Goal: Task Accomplishment & Management: Complete application form

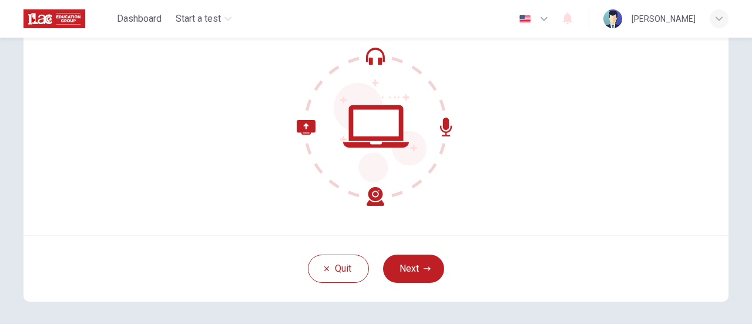
scroll to position [165, 0]
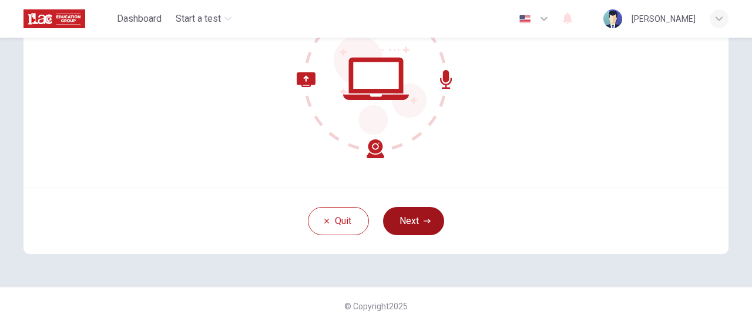
click at [418, 207] on button "Next" at bounding box center [413, 221] width 61 height 28
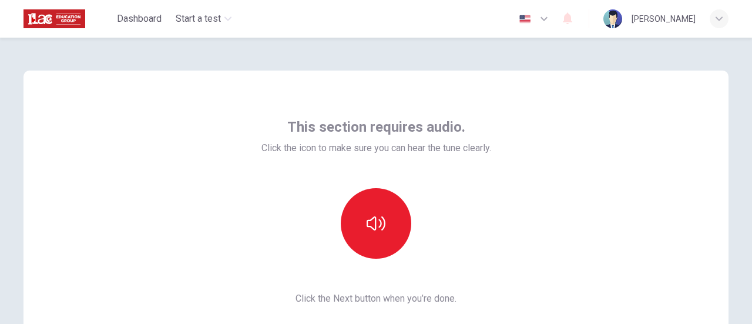
scroll to position [59, 0]
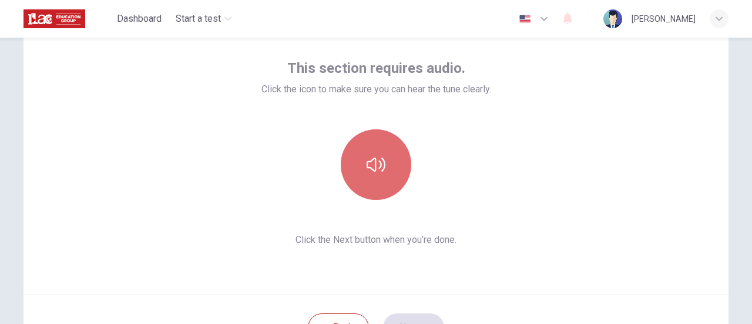
click at [390, 170] on button "button" at bounding box center [376, 164] width 71 height 71
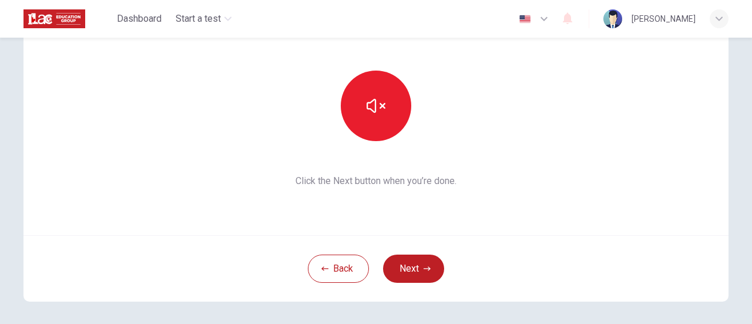
scroll to position [165, 0]
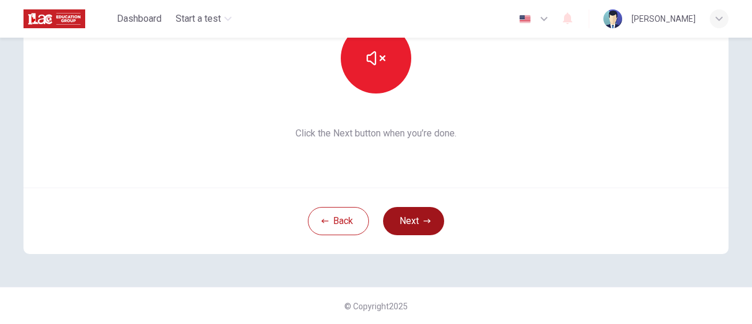
click at [425, 220] on icon "button" at bounding box center [427, 221] width 7 height 4
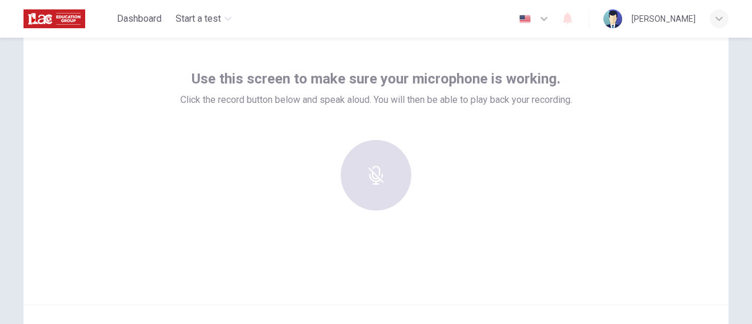
scroll to position [48, 0]
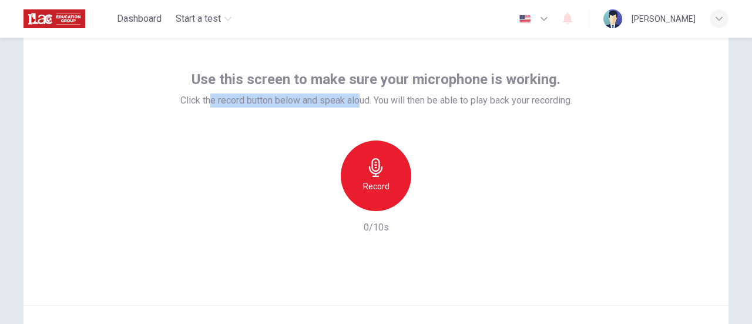
drag, startPoint x: 202, startPoint y: 100, endPoint x: 357, endPoint y: 112, distance: 156.1
click at [357, 112] on div "Use this screen to make sure your microphone is working. Click the record butto…" at bounding box center [376, 152] width 392 height 165
click at [403, 115] on div "Use this screen to make sure your microphone is working. Click the record butto…" at bounding box center [376, 152] width 392 height 165
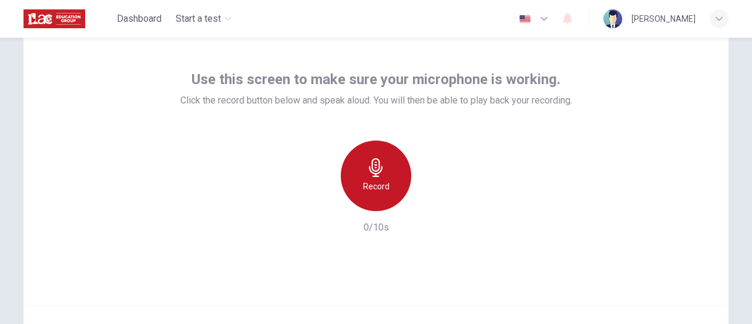
click at [380, 177] on div "Record" at bounding box center [376, 175] width 71 height 71
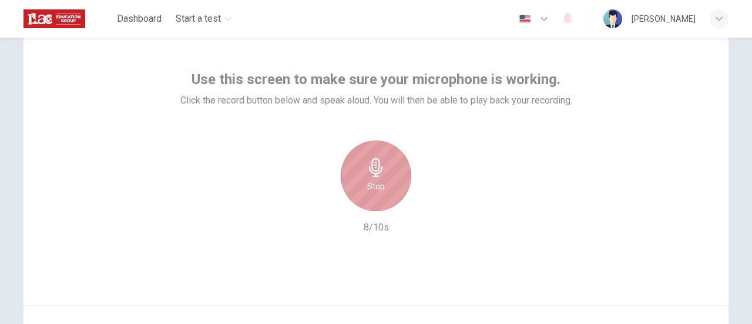
click at [371, 165] on icon "button" at bounding box center [376, 167] width 19 height 19
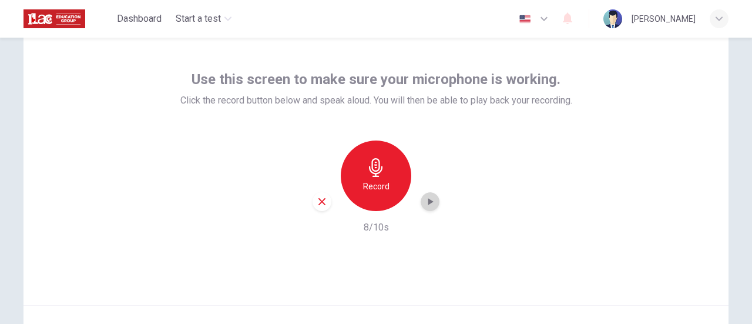
click at [431, 197] on icon "button" at bounding box center [430, 202] width 12 height 12
click at [326, 197] on div "button" at bounding box center [322, 201] width 19 height 19
click at [375, 177] on div "Record" at bounding box center [376, 175] width 71 height 71
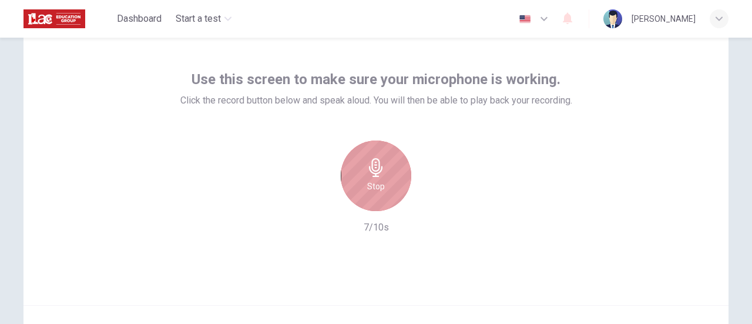
click at [394, 171] on div "Stop" at bounding box center [376, 175] width 71 height 71
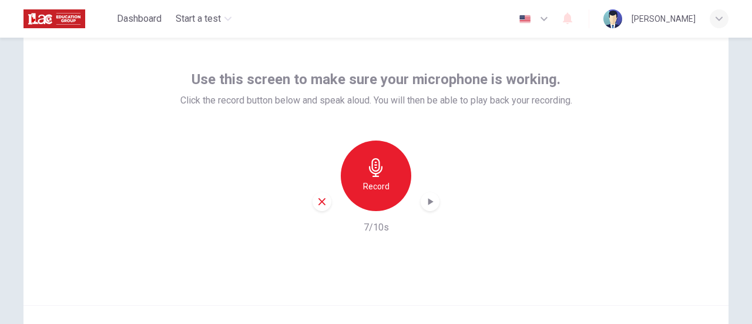
click at [428, 202] on icon "button" at bounding box center [430, 201] width 5 height 7
click at [382, 184] on h6 "Record" at bounding box center [376, 186] width 26 height 14
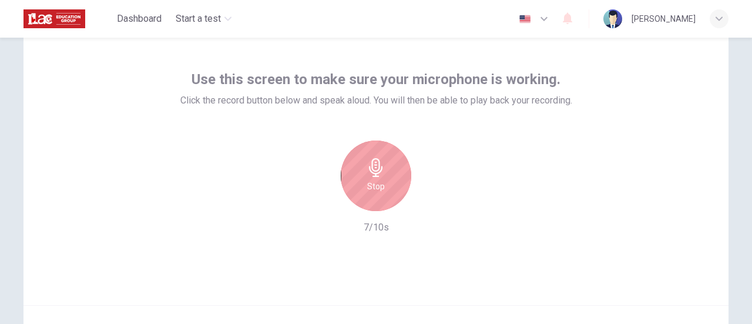
click at [367, 191] on h6 "Stop" at bounding box center [376, 186] width 18 height 14
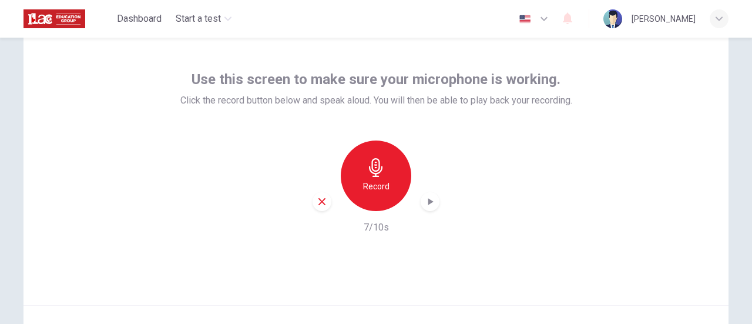
click at [427, 209] on div "button" at bounding box center [430, 201] width 19 height 19
click at [322, 190] on div "Record" at bounding box center [376, 175] width 127 height 71
click at [322, 196] on div "button" at bounding box center [322, 201] width 19 height 19
drag, startPoint x: 344, startPoint y: 1, endPoint x: 376, endPoint y: 176, distance: 178.1
click at [371, 176] on icon "button" at bounding box center [376, 167] width 14 height 19
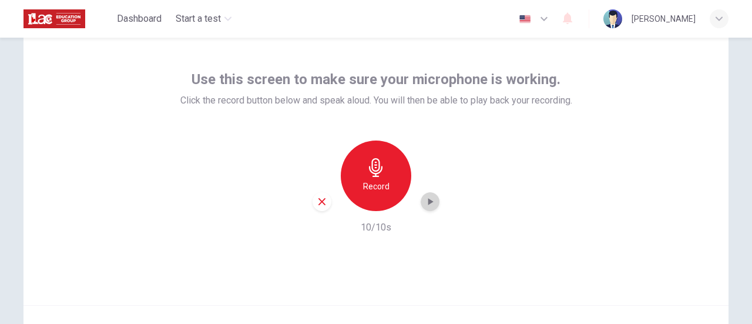
click at [429, 202] on icon "button" at bounding box center [430, 201] width 5 height 7
click at [432, 199] on icon "button" at bounding box center [430, 202] width 12 height 12
click at [322, 199] on icon "button" at bounding box center [321, 201] width 7 height 7
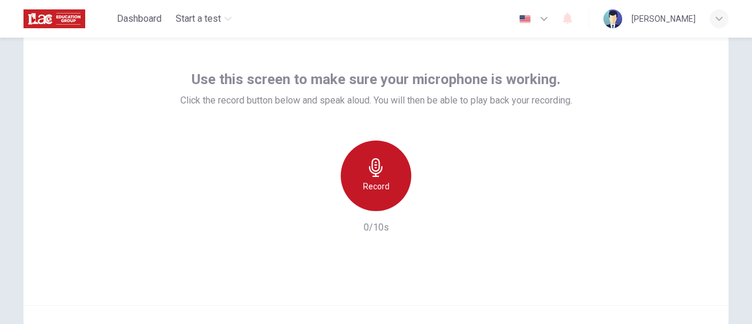
click at [367, 173] on icon "button" at bounding box center [376, 167] width 19 height 19
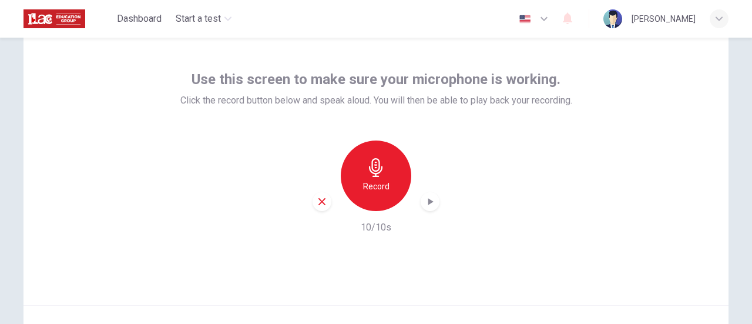
click at [424, 205] on icon "button" at bounding box center [430, 202] width 12 height 12
click at [378, 163] on icon "button" at bounding box center [376, 167] width 19 height 19
click at [424, 203] on icon "button" at bounding box center [430, 202] width 12 height 12
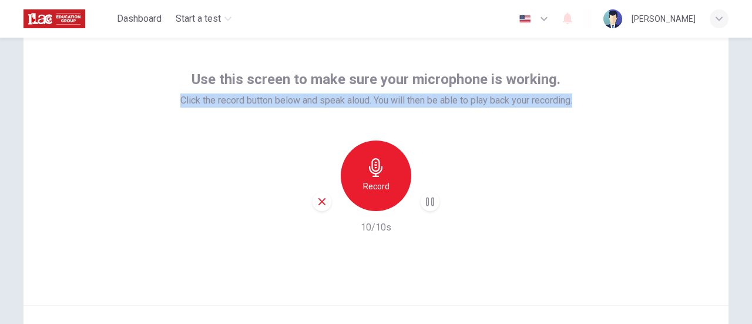
drag, startPoint x: 575, startPoint y: 102, endPoint x: 175, endPoint y: 98, distance: 399.6
click at [175, 98] on div "Use this screen to make sure your microphone is working. Click the record butto…" at bounding box center [376, 164] width 705 height 282
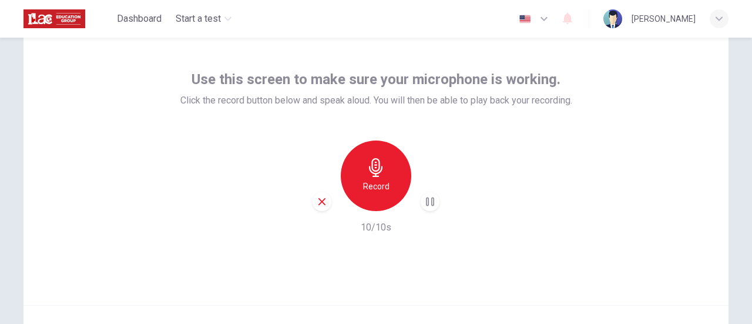
click at [502, 154] on div "Record 10/10s" at bounding box center [376, 187] width 392 height 94
click at [318, 202] on icon "button" at bounding box center [321, 201] width 7 height 7
click at [385, 177] on div "Record" at bounding box center [376, 175] width 71 height 71
click at [429, 204] on icon "button" at bounding box center [430, 202] width 12 height 12
click at [652, 166] on div "Use this screen to make sure your microphone is working. Click the record butto…" at bounding box center [376, 164] width 705 height 282
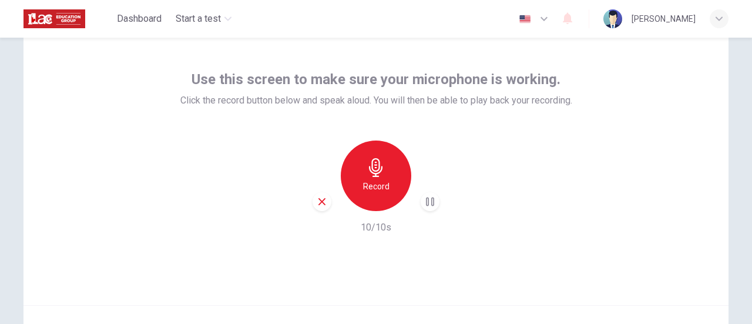
click at [501, 135] on div "Use this screen to make sure your microphone is working. Click the record butto…" at bounding box center [376, 152] width 392 height 165
click at [515, 169] on div "Record 10/10s" at bounding box center [376, 187] width 392 height 94
click at [425, 206] on icon "button" at bounding box center [430, 202] width 12 height 12
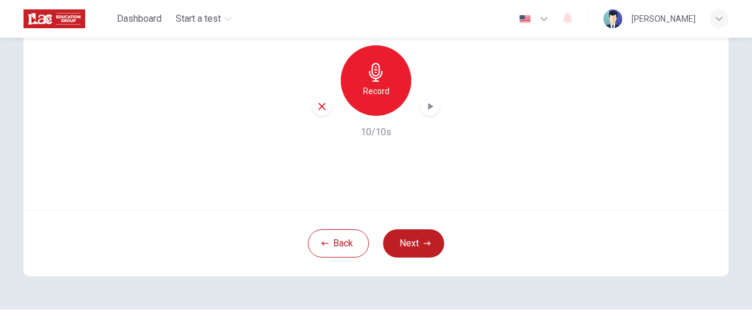
scroll to position [165, 0]
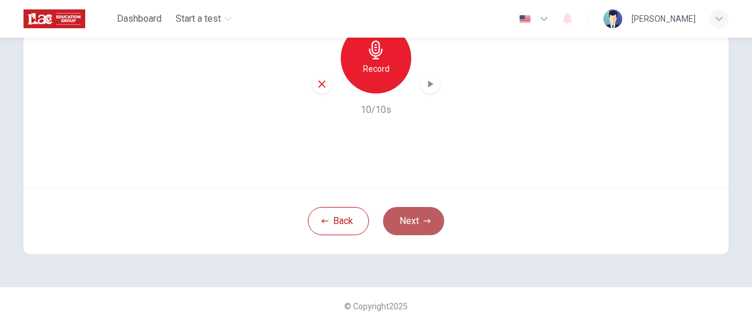
click at [412, 208] on button "Next" at bounding box center [413, 221] width 61 height 28
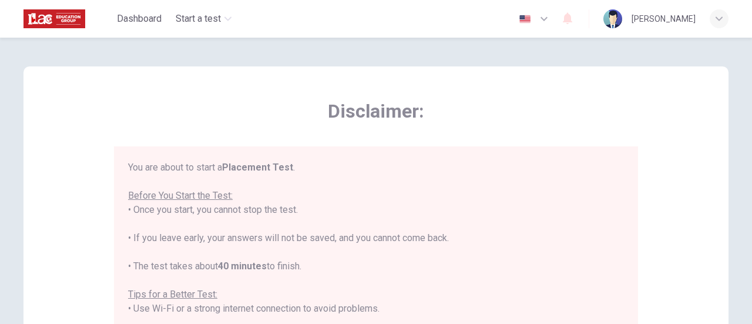
scroll to position [0, 0]
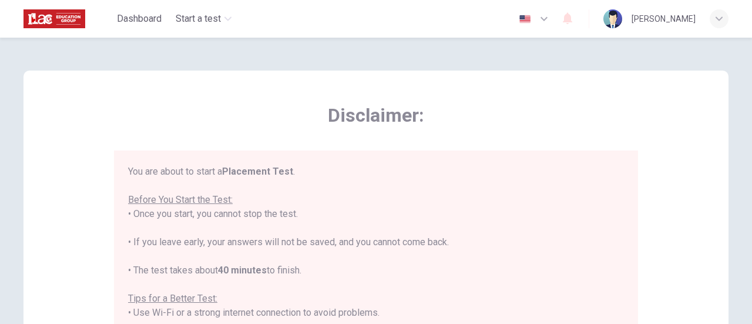
click at [248, 169] on b "Placement Test" at bounding box center [257, 171] width 71 height 11
click at [296, 182] on div "You are about to start a Placement Test . Before You Start the Test: • Once you…" at bounding box center [376, 327] width 496 height 324
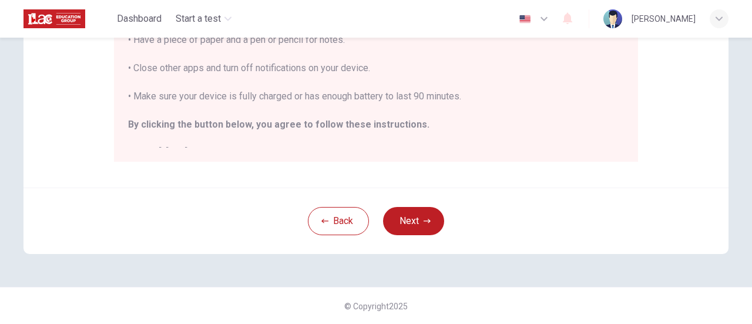
scroll to position [13, 0]
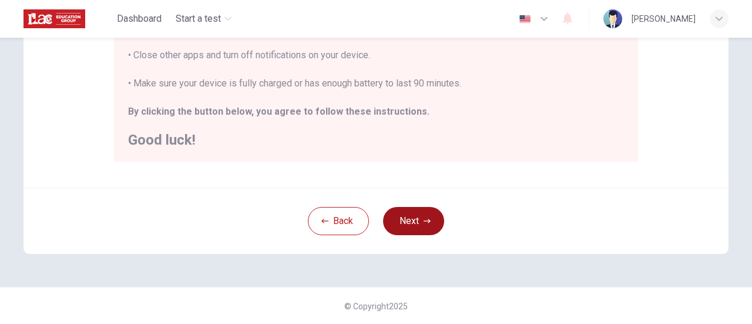
click at [411, 220] on button "Next" at bounding box center [413, 221] width 61 height 28
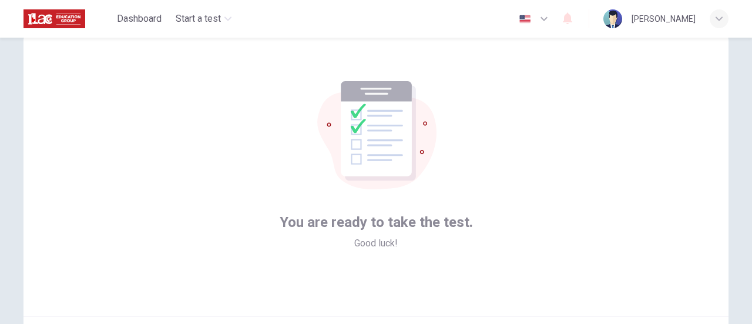
scroll to position [118, 0]
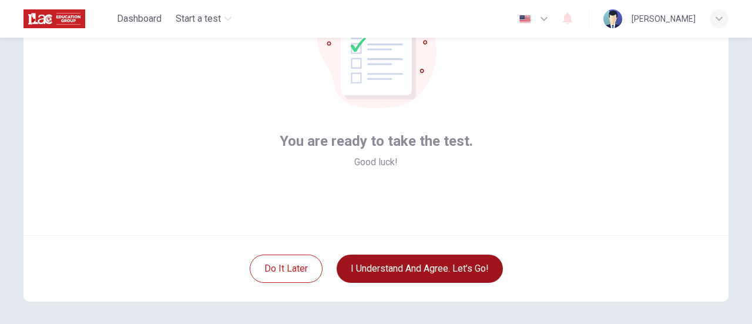
click at [450, 272] on button "I understand and agree. Let’s go!" at bounding box center [420, 268] width 166 height 28
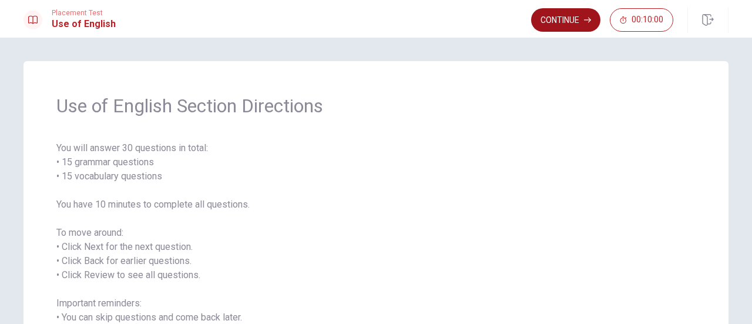
click at [561, 21] on button "Continue" at bounding box center [565, 20] width 69 height 24
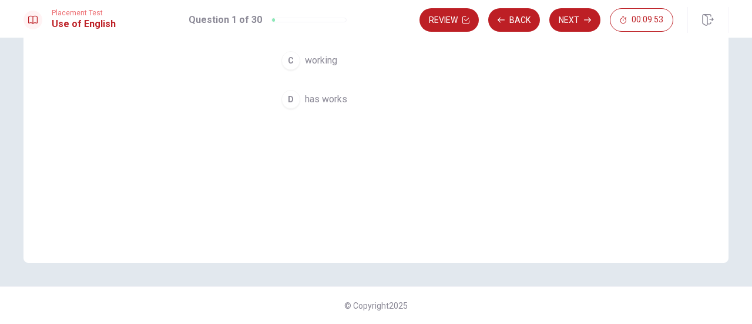
scroll to position [31, 0]
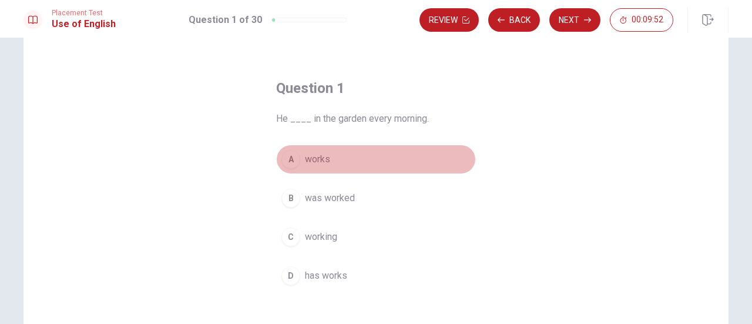
click at [287, 160] on div "A" at bounding box center [290, 159] width 19 height 19
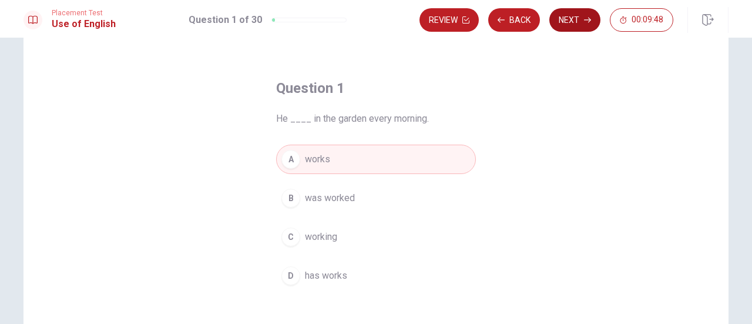
click at [563, 22] on button "Next" at bounding box center [574, 20] width 51 height 24
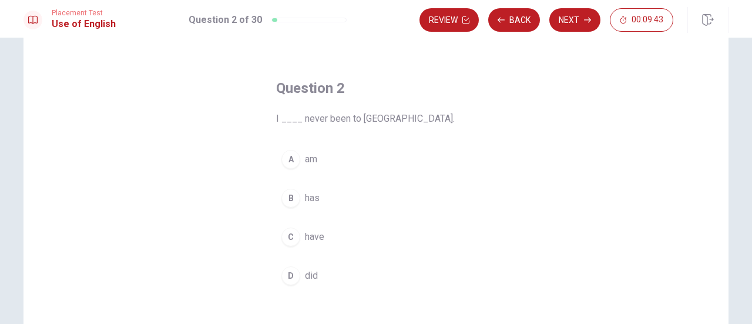
click at [291, 235] on div "C" at bounding box center [290, 236] width 19 height 19
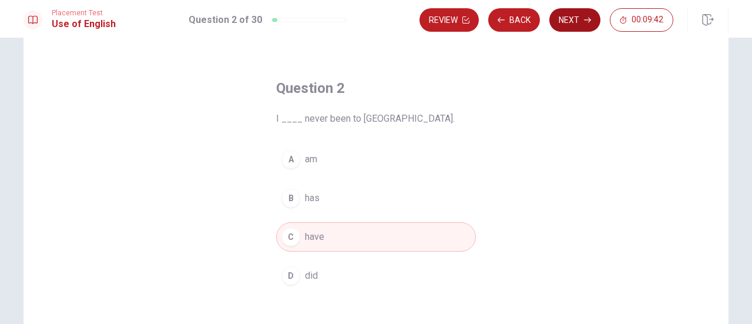
click at [583, 23] on button "Next" at bounding box center [574, 20] width 51 height 24
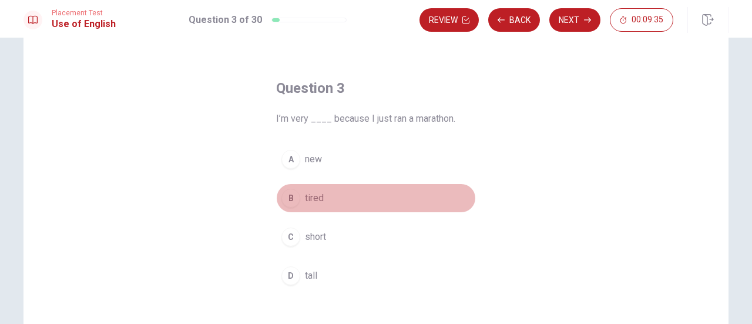
click at [320, 192] on span "tired" at bounding box center [314, 198] width 19 height 14
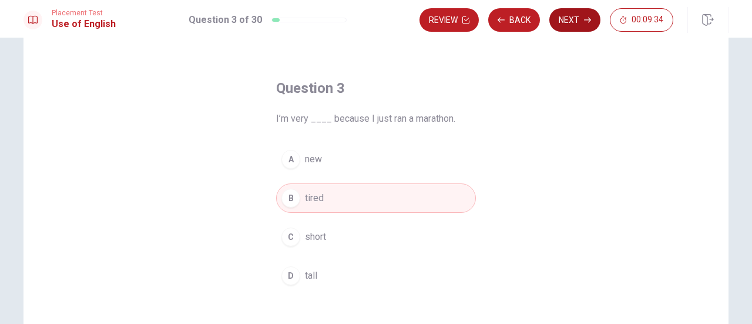
click at [571, 25] on button "Next" at bounding box center [574, 20] width 51 height 24
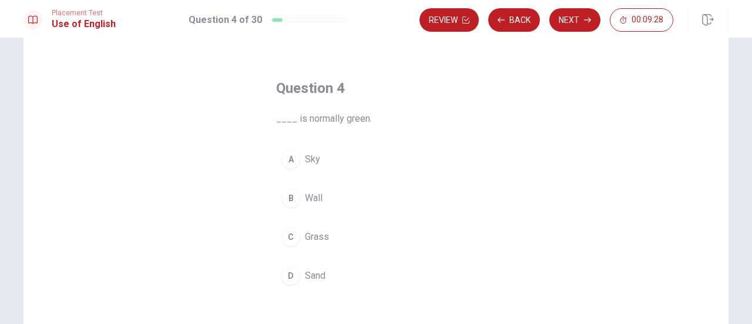
click at [300, 239] on button "C Grass" at bounding box center [376, 236] width 200 height 29
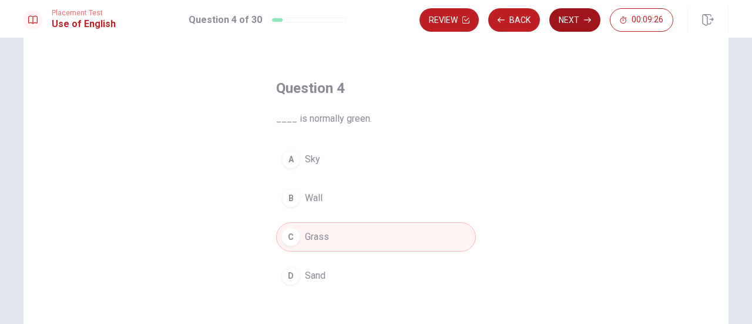
click at [573, 21] on button "Next" at bounding box center [574, 20] width 51 height 24
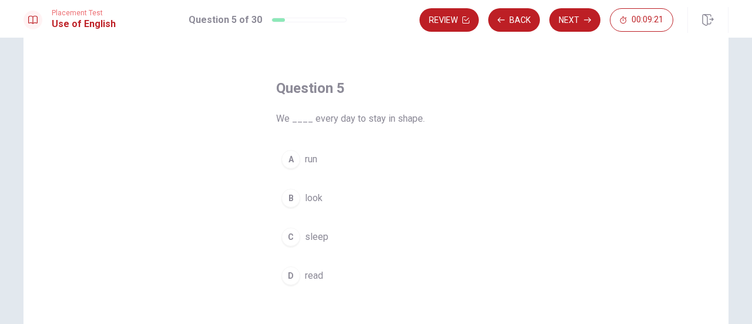
click at [305, 158] on span "run" at bounding box center [311, 159] width 12 height 14
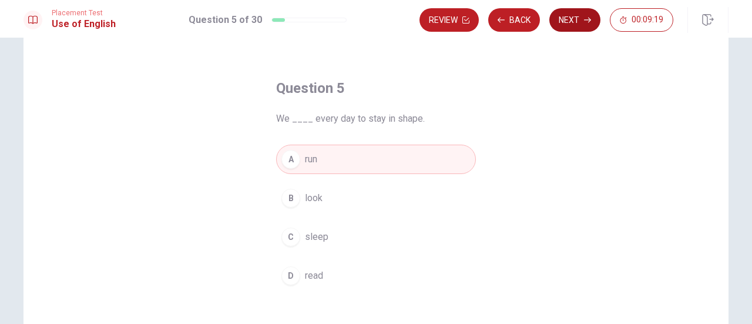
click at [575, 31] on button "Next" at bounding box center [574, 20] width 51 height 24
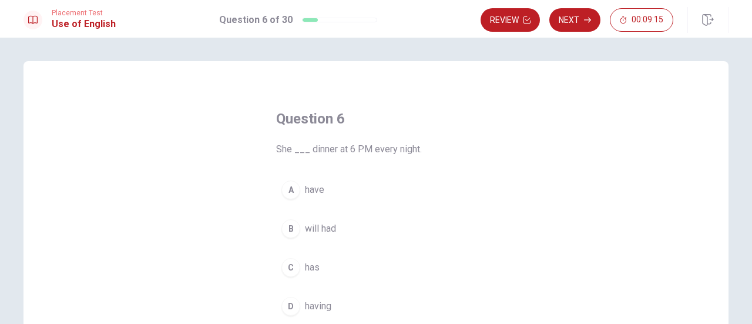
scroll to position [59, 0]
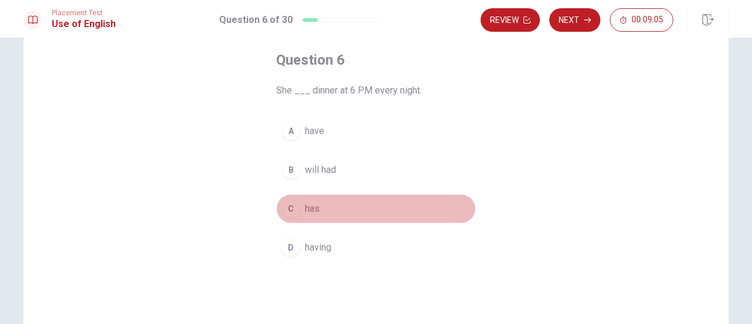
click at [289, 203] on div "C" at bounding box center [290, 208] width 19 height 19
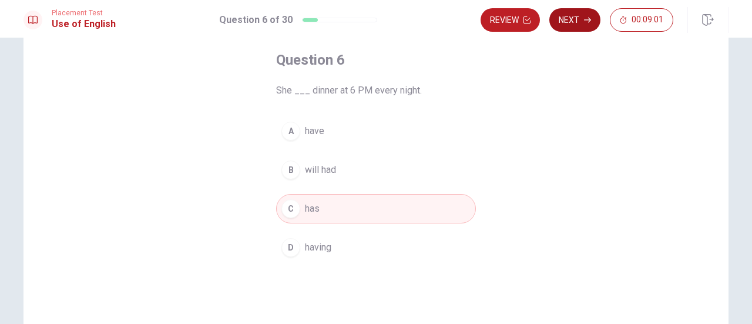
click at [571, 24] on button "Next" at bounding box center [574, 20] width 51 height 24
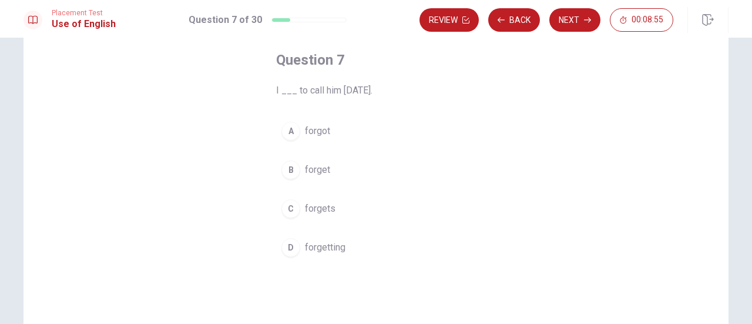
click at [312, 135] on span "forgot" at bounding box center [317, 131] width 25 height 14
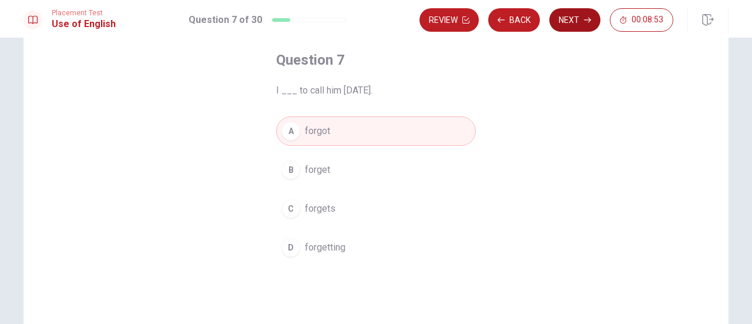
click at [578, 24] on button "Next" at bounding box center [574, 20] width 51 height 24
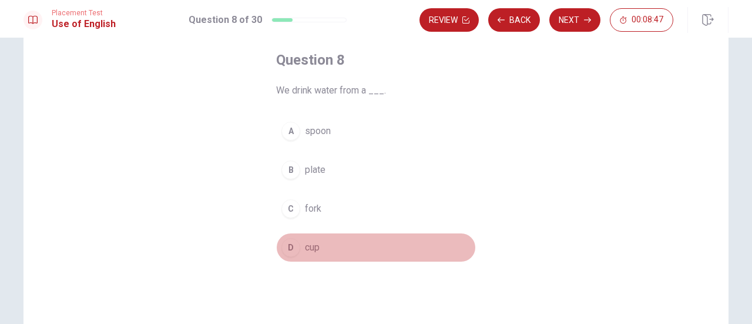
click at [293, 250] on div "D" at bounding box center [290, 247] width 19 height 19
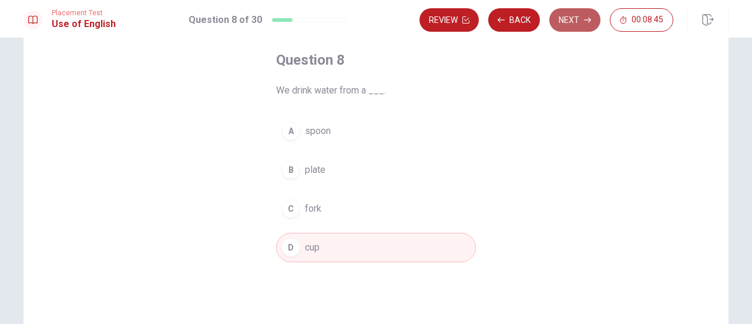
click at [579, 22] on button "Next" at bounding box center [574, 20] width 51 height 24
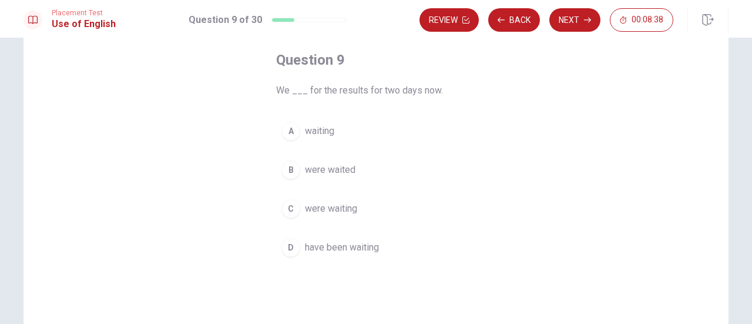
click at [342, 252] on span "have been waiting" at bounding box center [342, 247] width 74 height 14
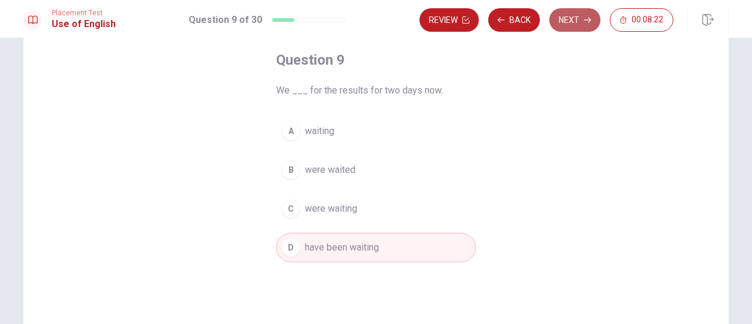
click at [568, 21] on button "Next" at bounding box center [574, 20] width 51 height 24
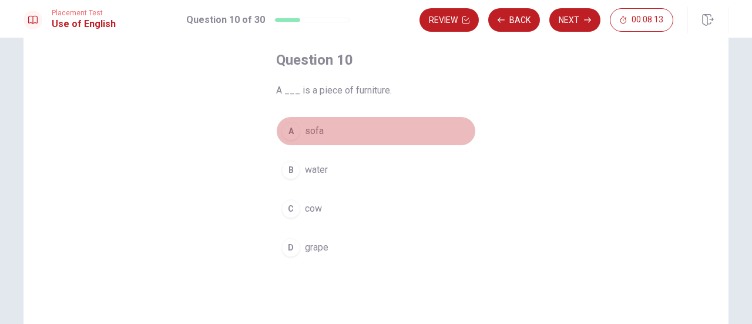
click at [316, 137] on span "sofa" at bounding box center [314, 131] width 19 height 14
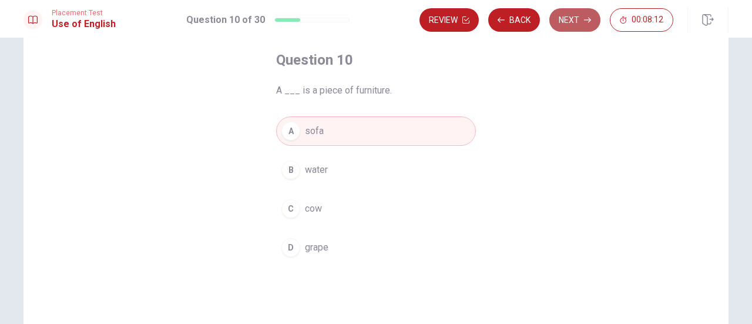
click at [586, 29] on button "Next" at bounding box center [574, 20] width 51 height 24
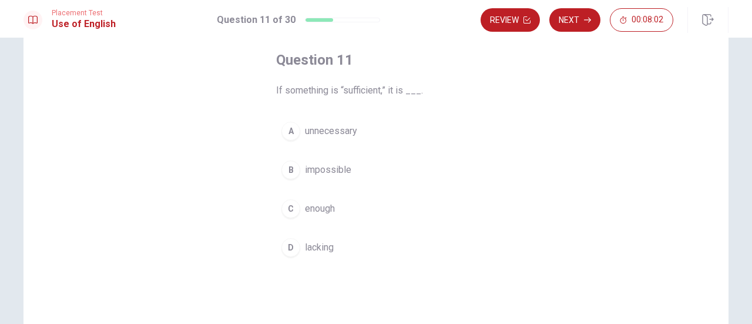
click at [307, 206] on span "enough" at bounding box center [320, 209] width 30 height 14
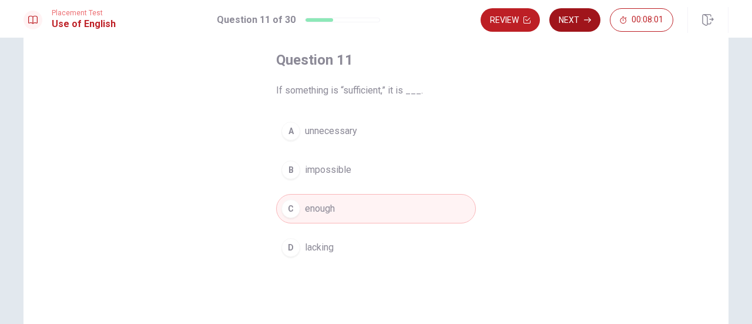
click at [579, 27] on button "Next" at bounding box center [574, 20] width 51 height 24
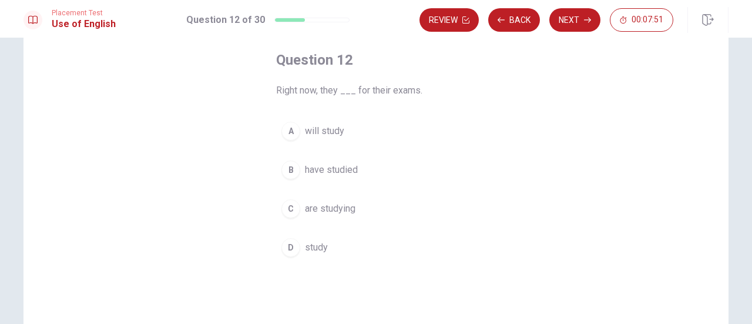
click at [335, 206] on span "are studying" at bounding box center [330, 209] width 51 height 14
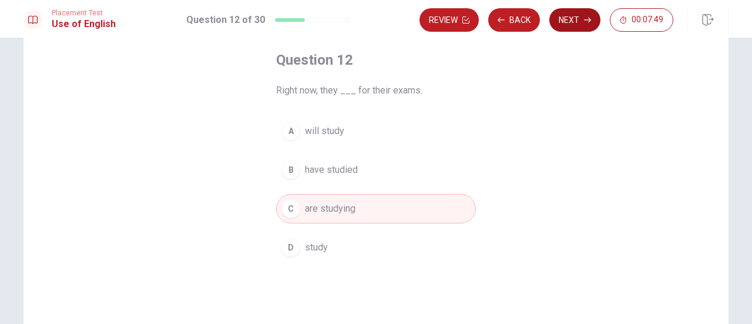
click at [583, 24] on button "Next" at bounding box center [574, 20] width 51 height 24
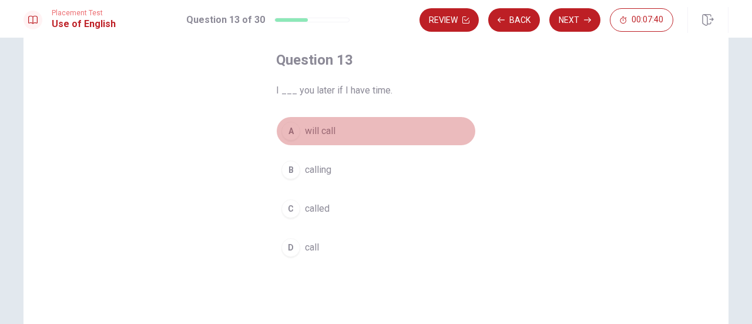
click at [309, 135] on span "will call" at bounding box center [320, 131] width 31 height 14
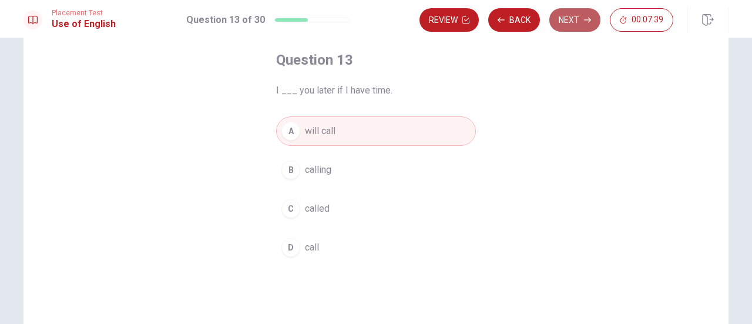
click at [573, 19] on button "Next" at bounding box center [574, 20] width 51 height 24
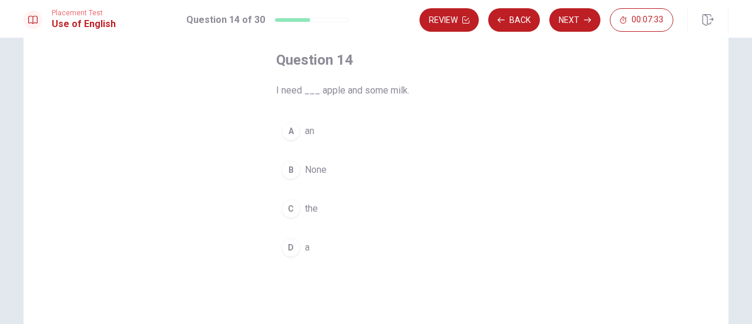
click at [283, 137] on div "A" at bounding box center [290, 131] width 19 height 19
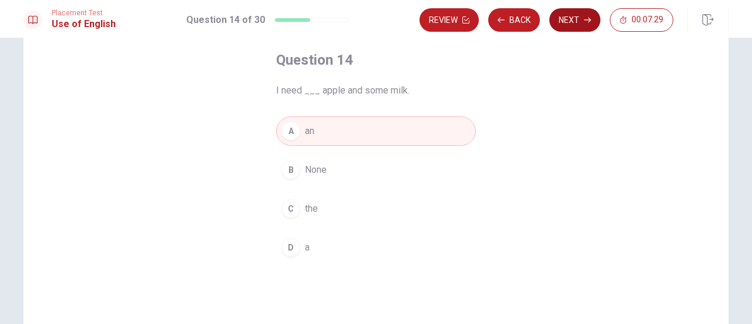
click at [588, 28] on button "Next" at bounding box center [574, 20] width 51 height 24
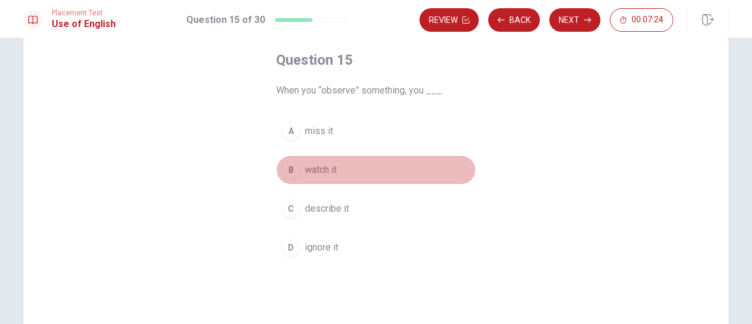
click at [320, 178] on button "B watch it" at bounding box center [376, 169] width 200 height 29
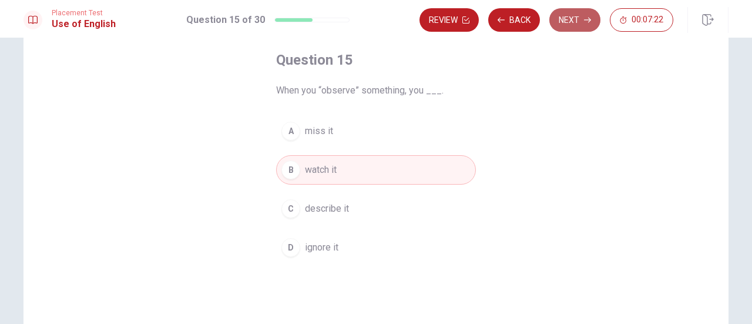
click at [578, 18] on button "Next" at bounding box center [574, 20] width 51 height 24
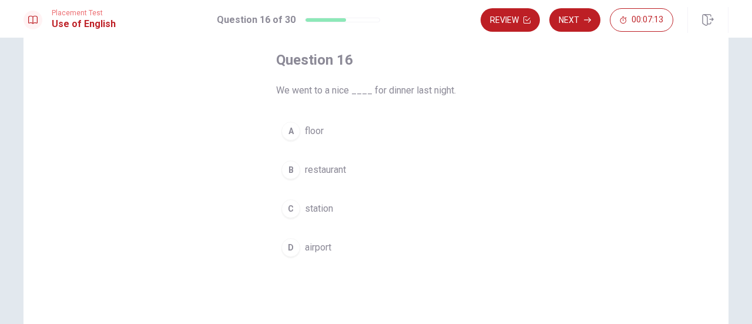
click at [297, 164] on button "B restaurant" at bounding box center [376, 169] width 200 height 29
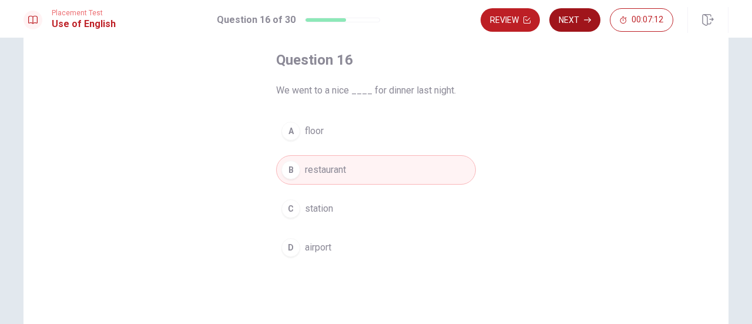
click at [581, 25] on button "Next" at bounding box center [574, 20] width 51 height 24
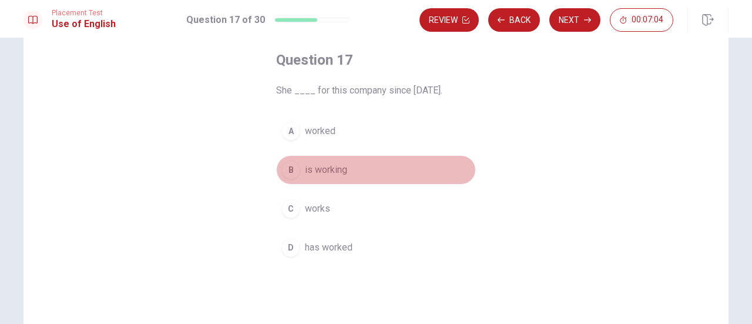
click at [328, 167] on span "is working" at bounding box center [326, 170] width 42 height 14
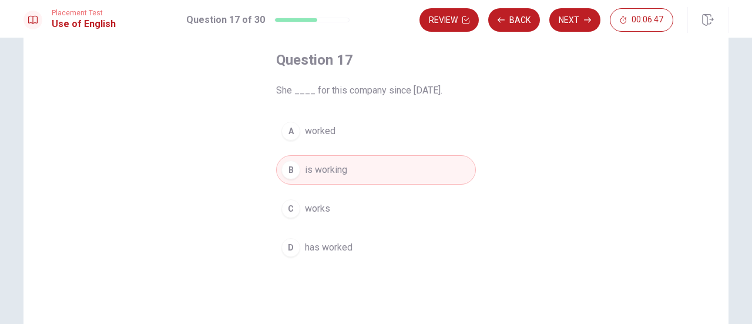
click at [336, 250] on span "has worked" at bounding box center [329, 247] width 48 height 14
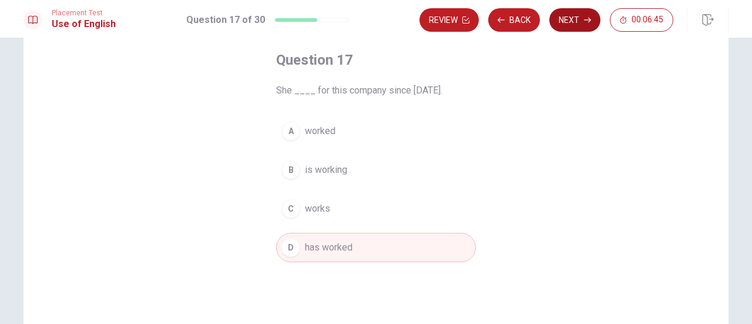
click at [558, 22] on button "Next" at bounding box center [574, 20] width 51 height 24
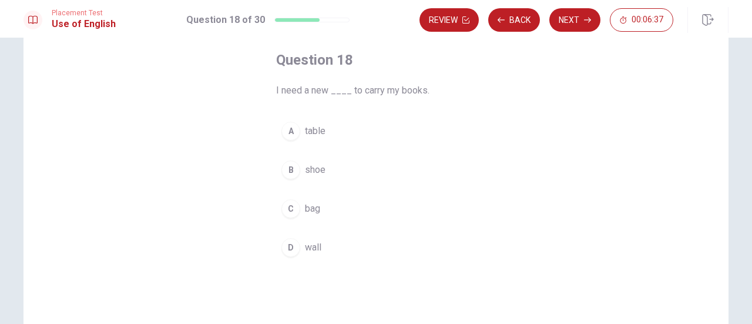
click at [301, 213] on button "C bag" at bounding box center [376, 208] width 200 height 29
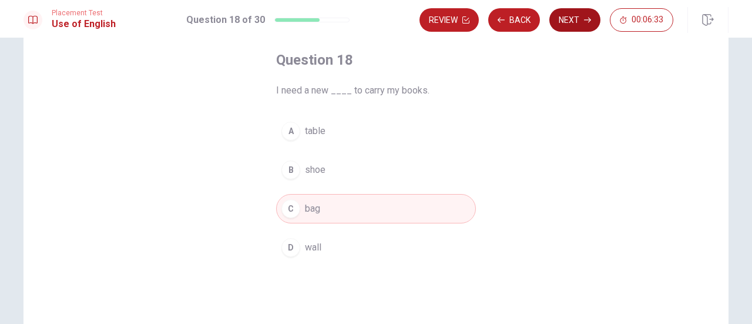
click at [565, 18] on button "Next" at bounding box center [574, 20] width 51 height 24
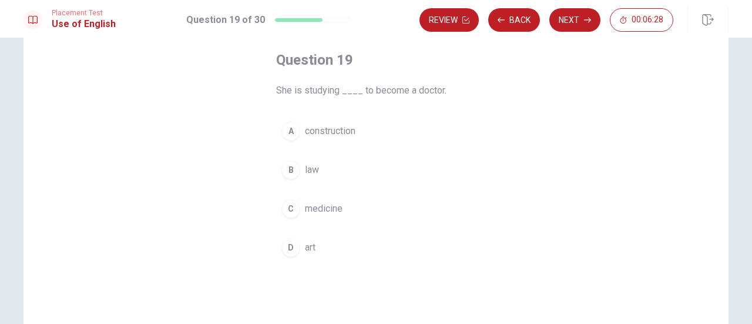
click at [330, 204] on span "medicine" at bounding box center [324, 209] width 38 height 14
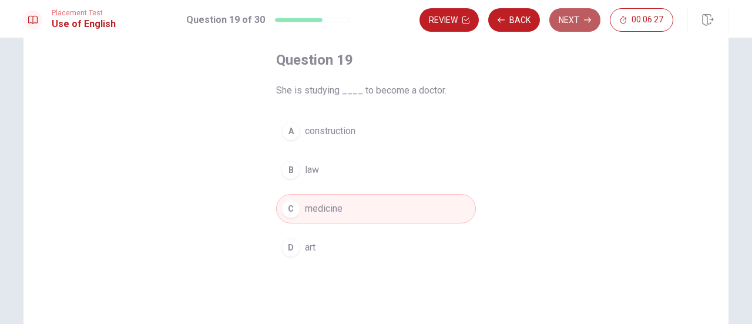
click at [572, 19] on button "Next" at bounding box center [574, 20] width 51 height 24
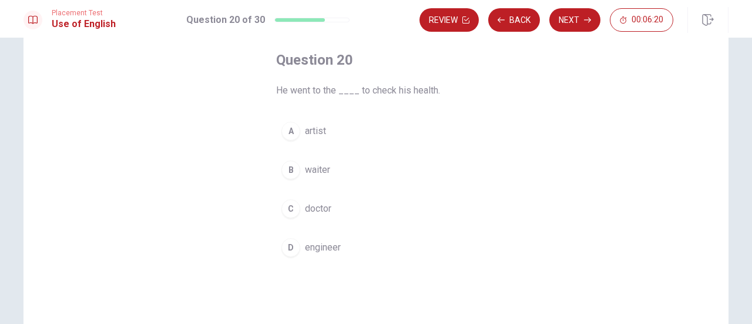
click at [327, 207] on span "doctor" at bounding box center [318, 209] width 26 height 14
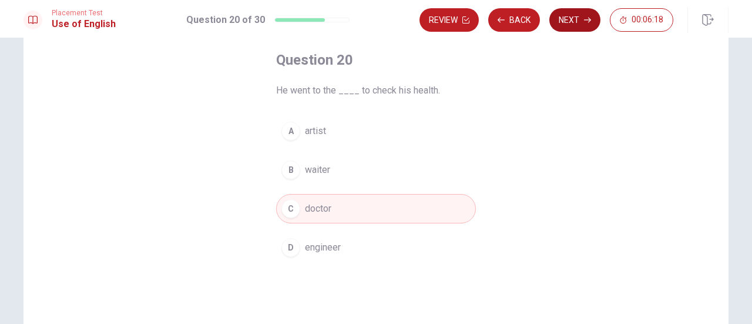
click at [580, 21] on button "Next" at bounding box center [574, 20] width 51 height 24
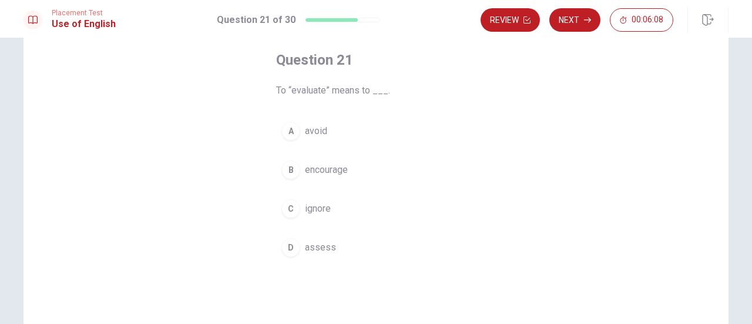
click at [301, 245] on button "D assess" at bounding box center [376, 247] width 200 height 29
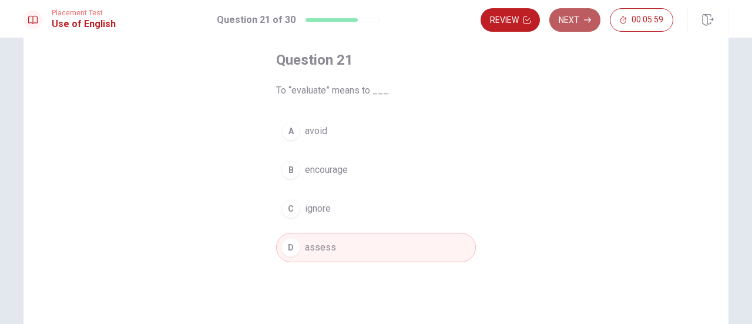
click at [582, 29] on button "Next" at bounding box center [574, 20] width 51 height 24
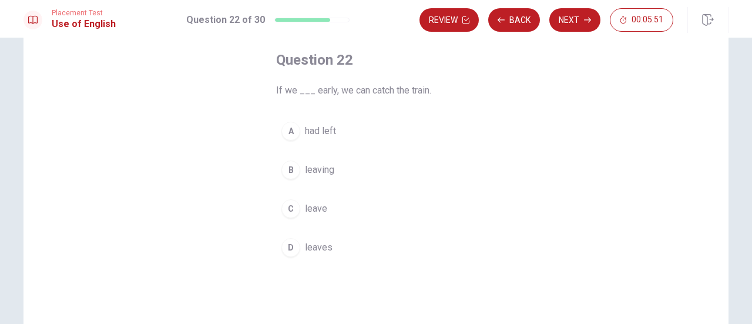
click at [330, 208] on button "C leave" at bounding box center [376, 208] width 200 height 29
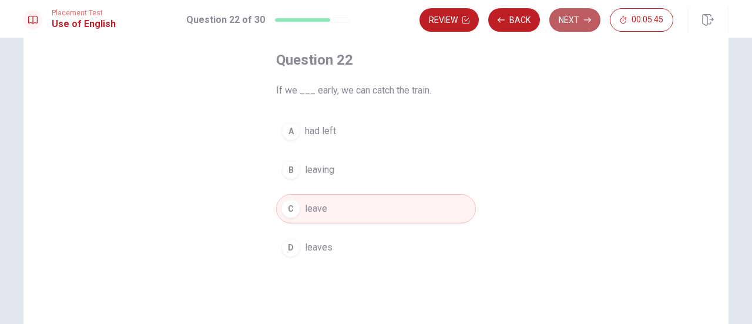
click at [580, 24] on button "Next" at bounding box center [574, 20] width 51 height 24
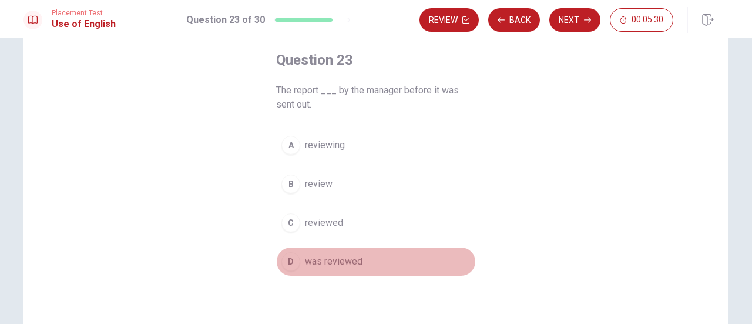
click at [328, 262] on span "was reviewed" at bounding box center [334, 261] width 58 height 14
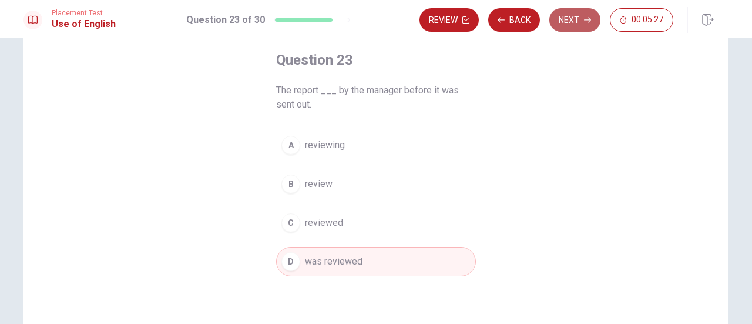
click at [582, 25] on button "Next" at bounding box center [574, 20] width 51 height 24
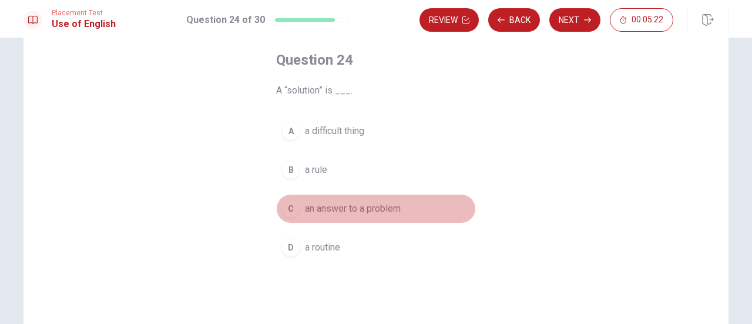
click at [379, 205] on span "an answer to a problem" at bounding box center [353, 209] width 96 height 14
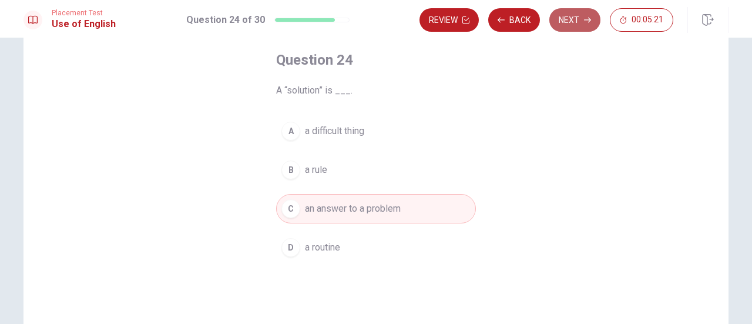
click at [571, 24] on button "Next" at bounding box center [574, 20] width 51 height 24
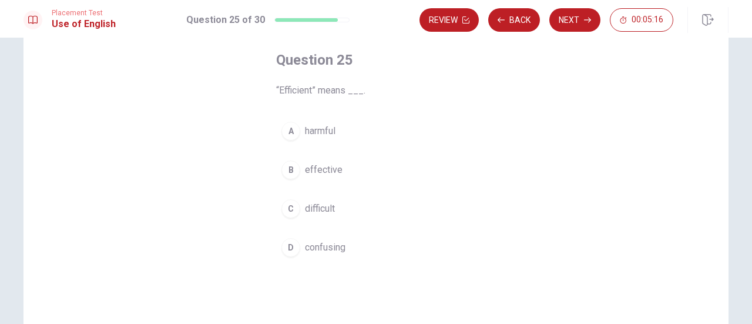
click at [328, 160] on button "B effective" at bounding box center [376, 169] width 200 height 29
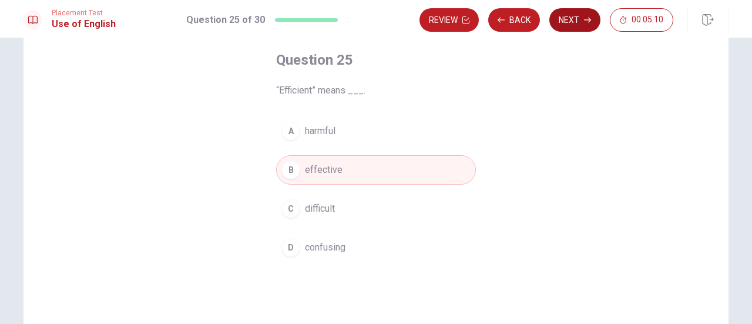
click at [585, 15] on button "Next" at bounding box center [574, 20] width 51 height 24
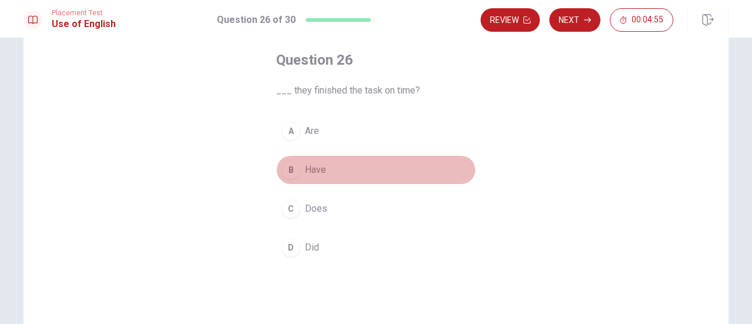
click at [321, 166] on span "Have" at bounding box center [315, 170] width 21 height 14
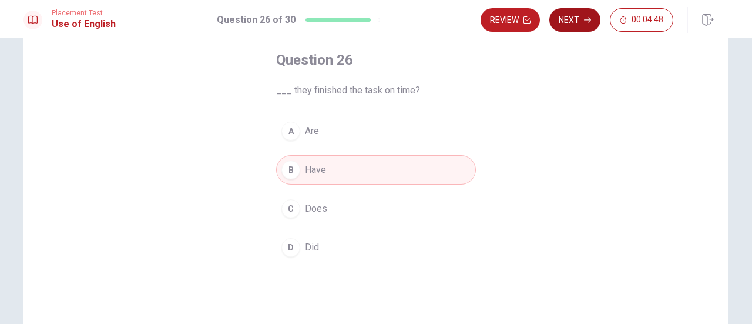
click at [585, 28] on button "Next" at bounding box center [574, 20] width 51 height 24
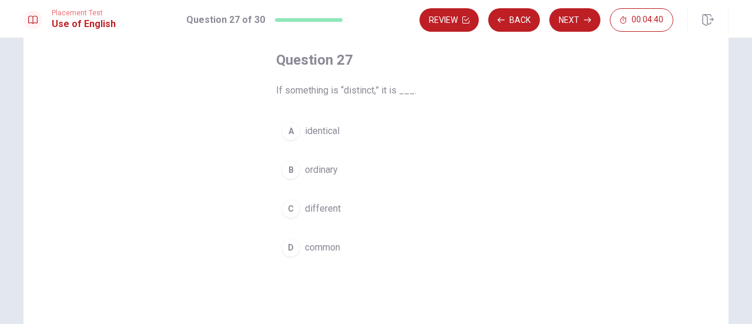
click at [334, 216] on button "C different" at bounding box center [376, 208] width 200 height 29
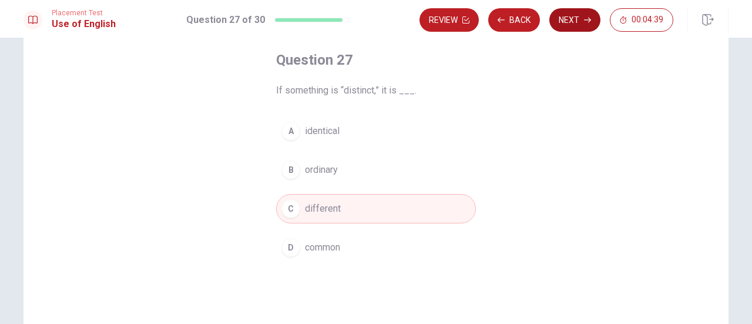
click at [565, 24] on button "Next" at bounding box center [574, 20] width 51 height 24
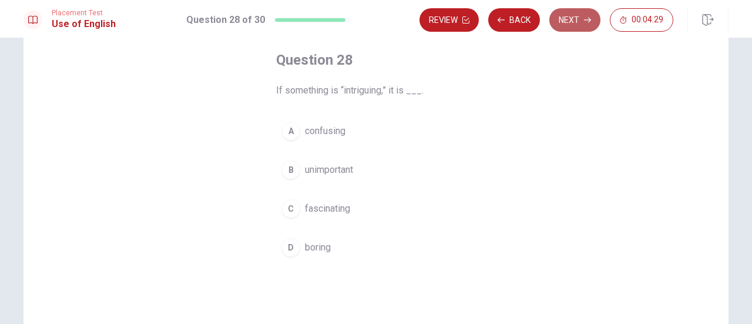
click at [570, 26] on button "Next" at bounding box center [574, 20] width 51 height 24
click at [353, 170] on button "B unavoidable" at bounding box center [376, 169] width 200 height 29
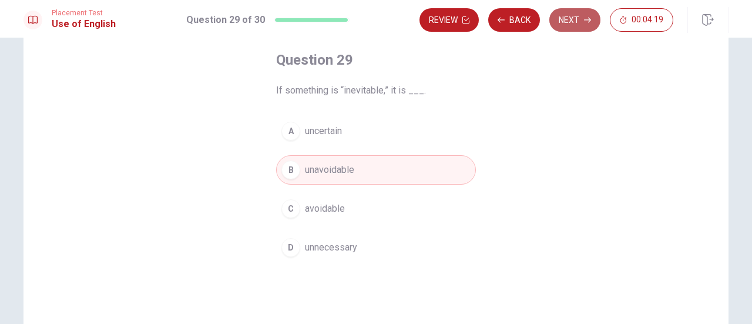
click at [580, 23] on button "Next" at bounding box center [574, 20] width 51 height 24
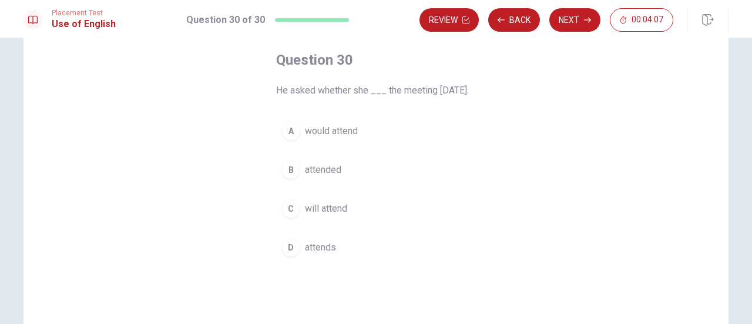
click at [341, 138] on span "would attend" at bounding box center [331, 131] width 53 height 14
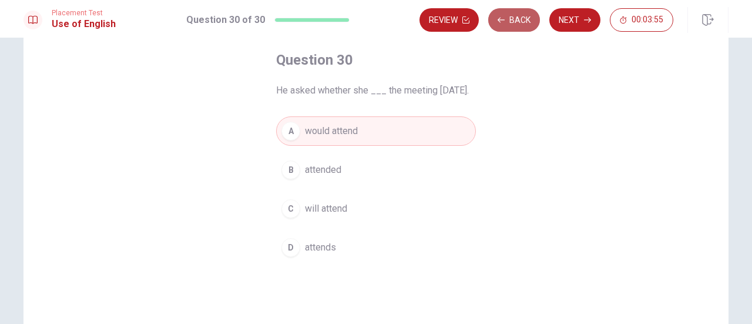
click at [524, 22] on button "Back" at bounding box center [514, 20] width 52 height 24
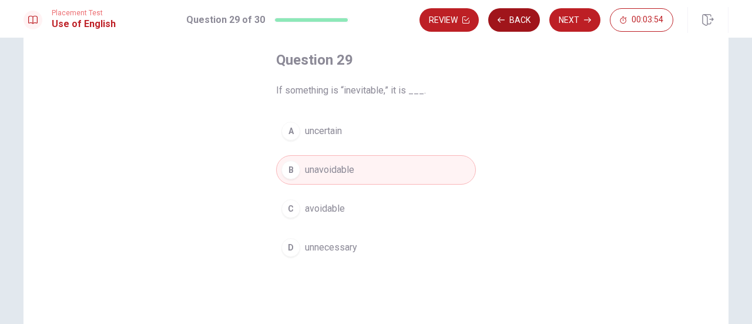
click at [524, 22] on button "Back" at bounding box center [514, 20] width 52 height 24
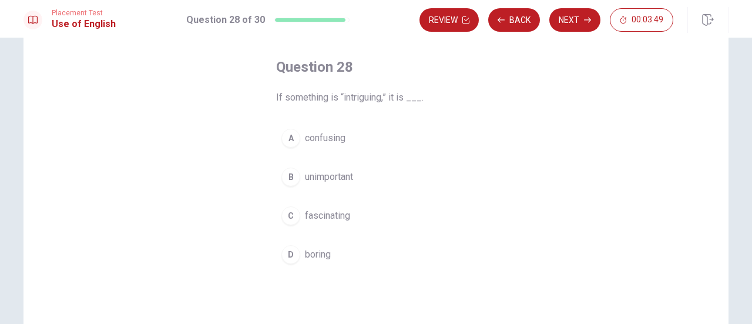
scroll to position [31, 0]
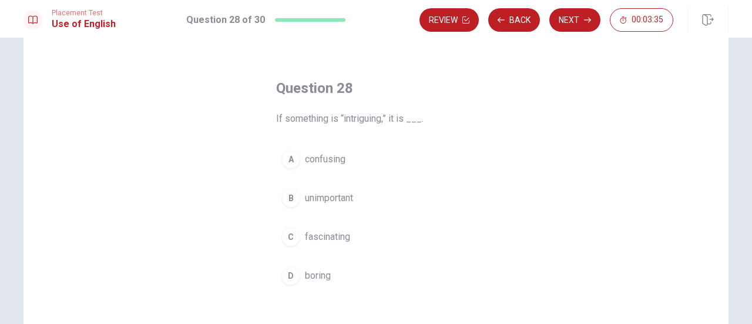
click at [318, 162] on span "confusing" at bounding box center [325, 159] width 41 height 14
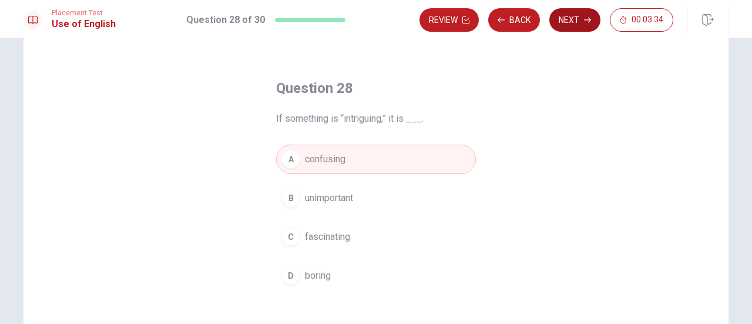
click at [579, 26] on button "Next" at bounding box center [574, 20] width 51 height 24
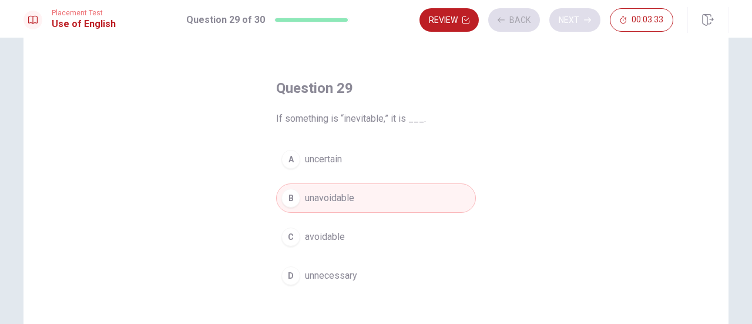
click at [579, 26] on div "Review Back Next 00:03:33" at bounding box center [547, 20] width 254 height 24
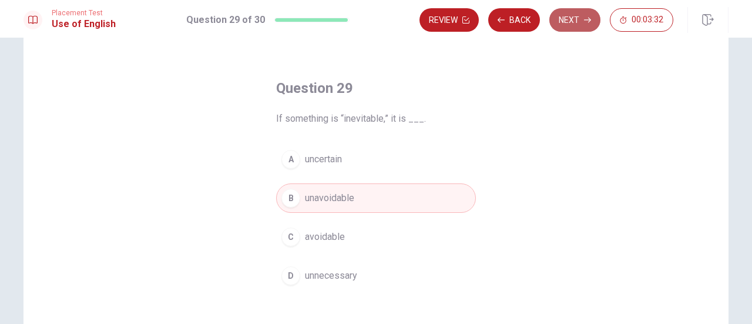
click at [579, 26] on button "Next" at bounding box center [574, 20] width 51 height 24
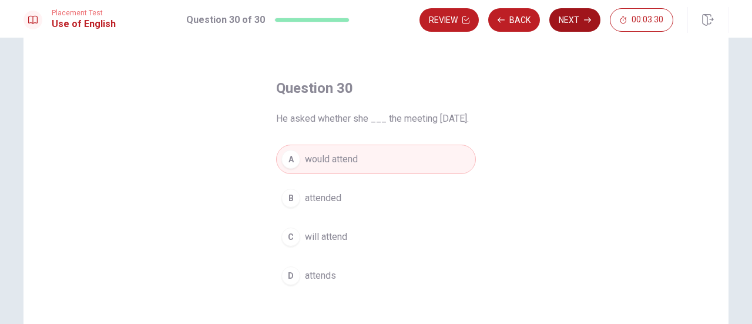
click at [579, 25] on button "Next" at bounding box center [574, 20] width 51 height 24
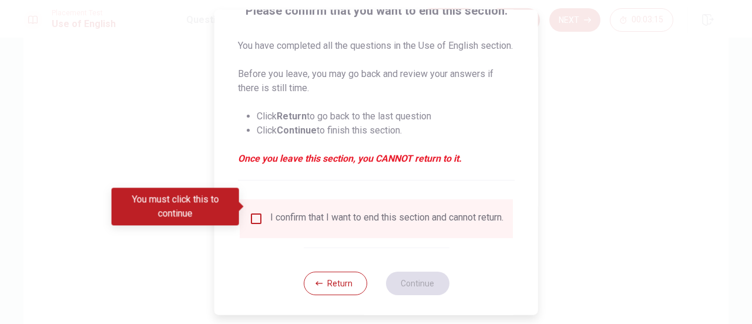
scroll to position [128, 0]
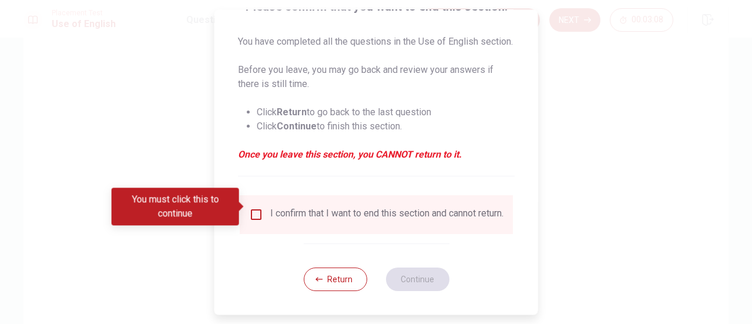
click at [256, 207] on input "You must click this to continue" at bounding box center [256, 214] width 14 height 14
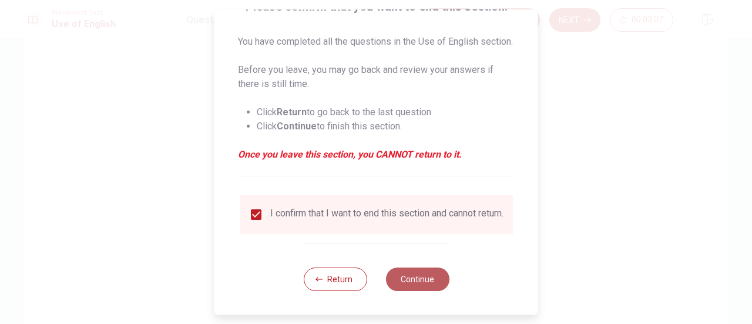
click at [411, 286] on button "Continue" at bounding box center [416, 279] width 63 height 24
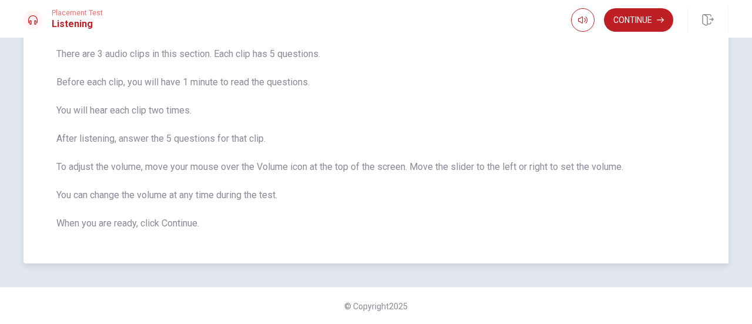
scroll to position [0, 0]
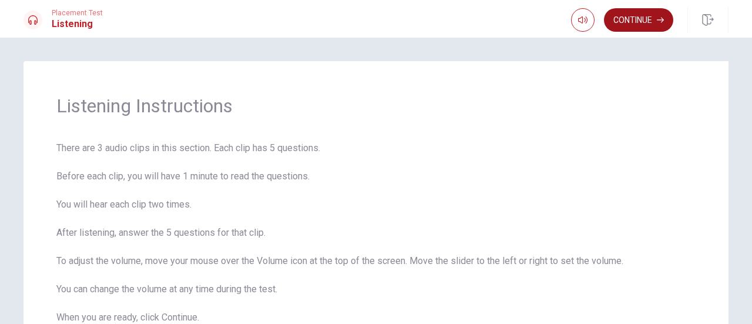
click at [643, 21] on button "Continue" at bounding box center [638, 20] width 69 height 24
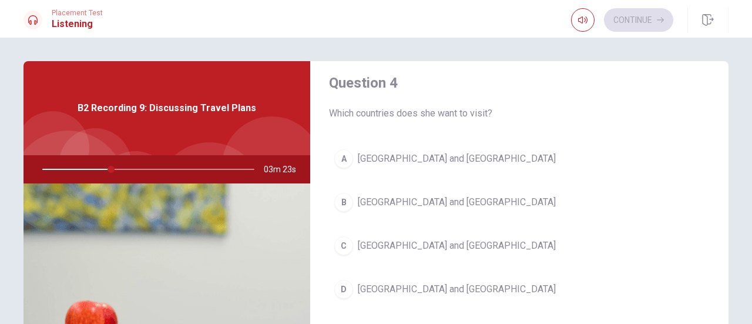
scroll to position [940, 0]
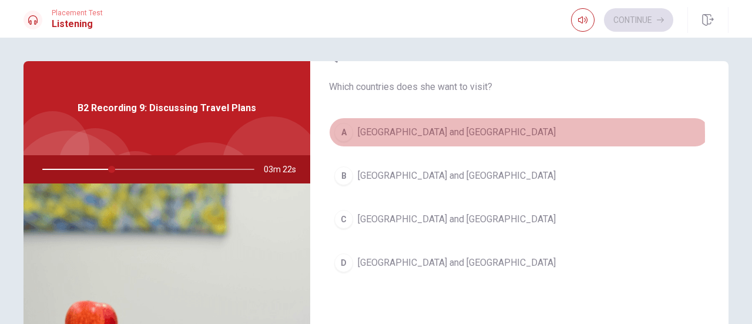
click at [344, 130] on div "A" at bounding box center [343, 132] width 19 height 19
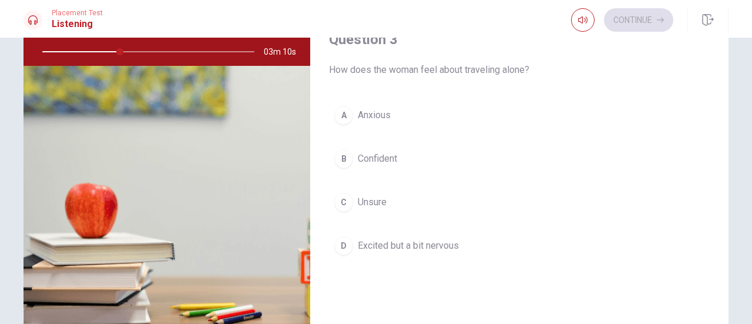
scroll to position [559, 0]
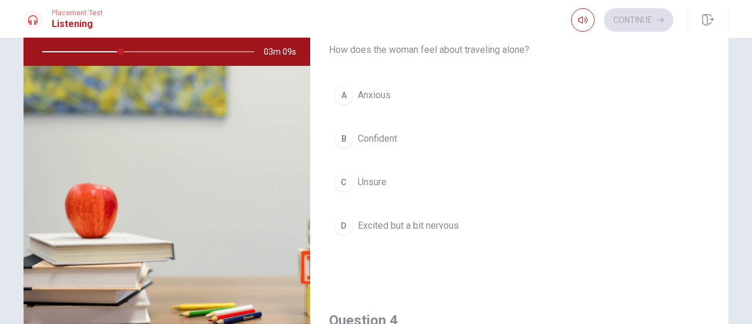
click at [344, 224] on div "D" at bounding box center [343, 225] width 19 height 19
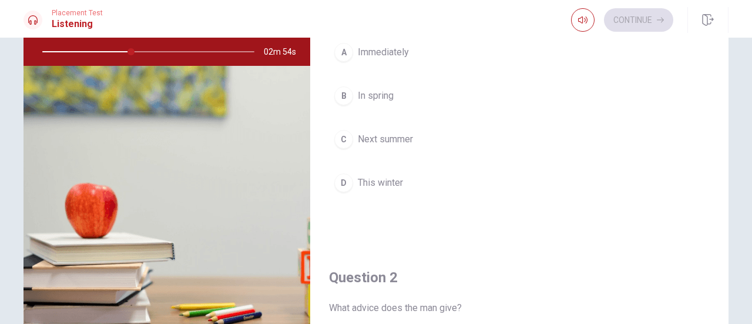
scroll to position [59, 0]
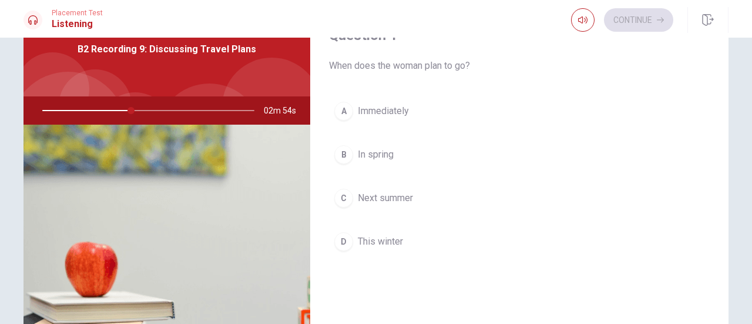
click at [336, 198] on div "C" at bounding box center [343, 198] width 19 height 19
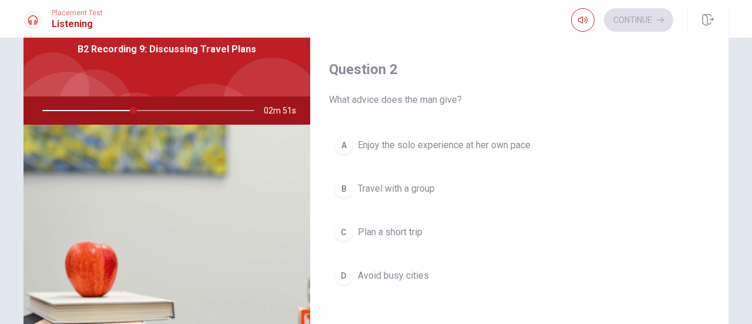
scroll to position [294, 0]
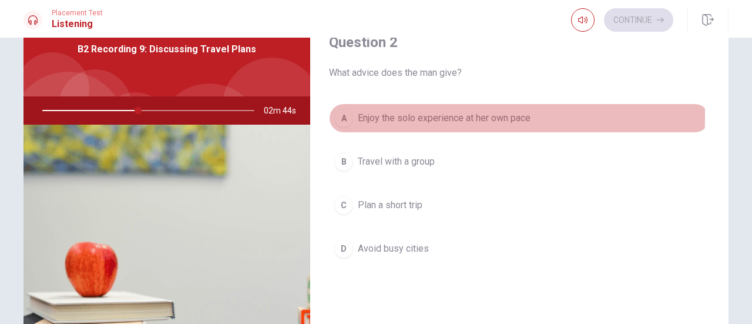
click at [335, 115] on div "A" at bounding box center [343, 118] width 19 height 19
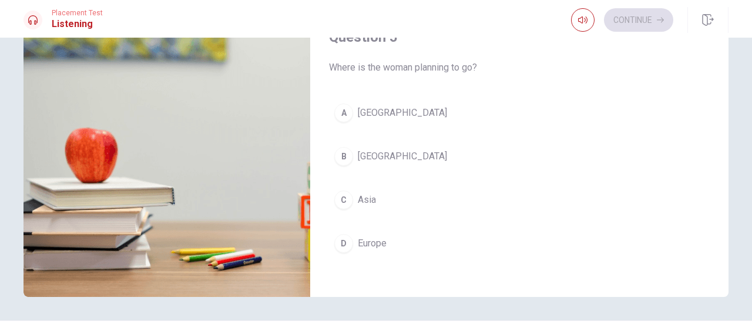
scroll to position [176, 0]
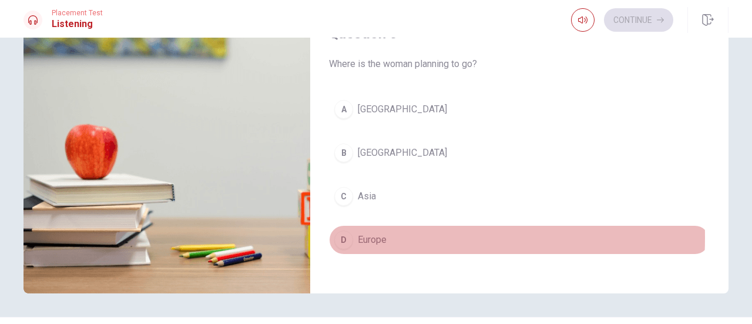
click at [334, 230] on div "D" at bounding box center [343, 239] width 19 height 19
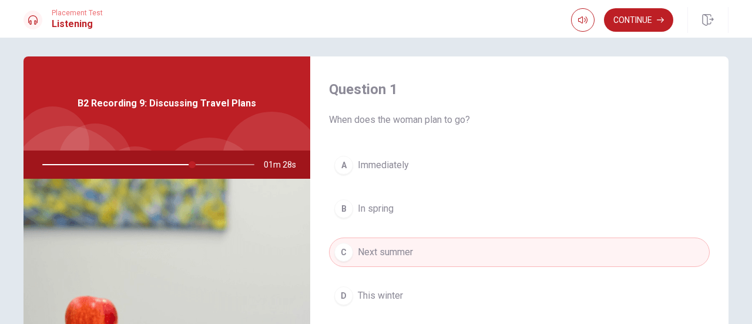
scroll to position [0, 0]
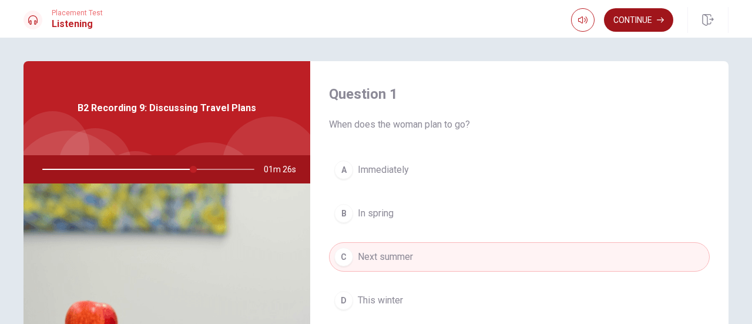
click at [657, 23] on button "Continue" at bounding box center [638, 20] width 69 height 24
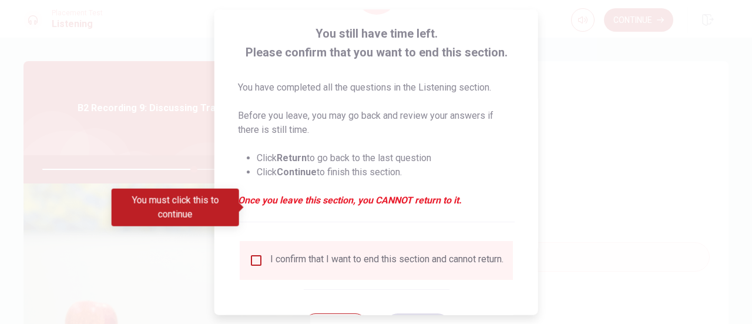
scroll to position [114, 0]
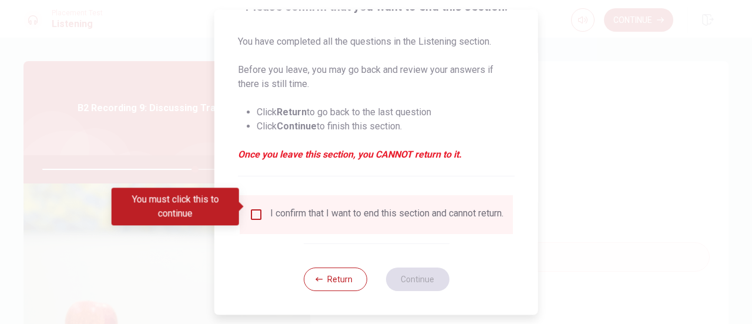
click at [253, 207] on input "You must click this to continue" at bounding box center [256, 214] width 14 height 14
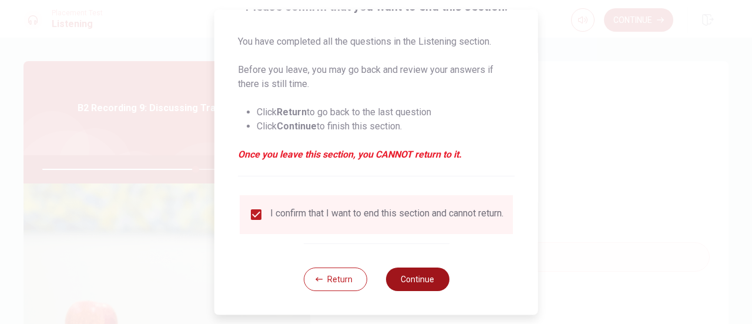
click at [431, 281] on button "Continue" at bounding box center [416, 279] width 63 height 24
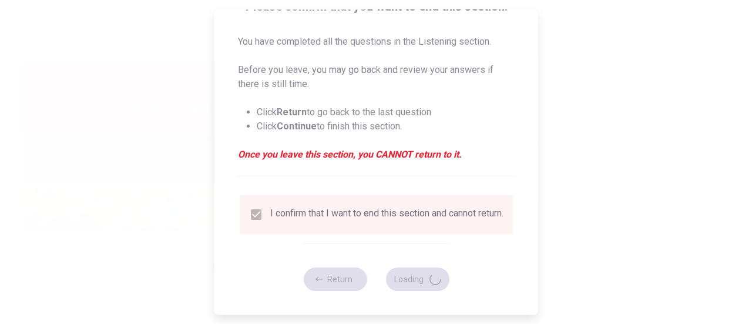
type input "73"
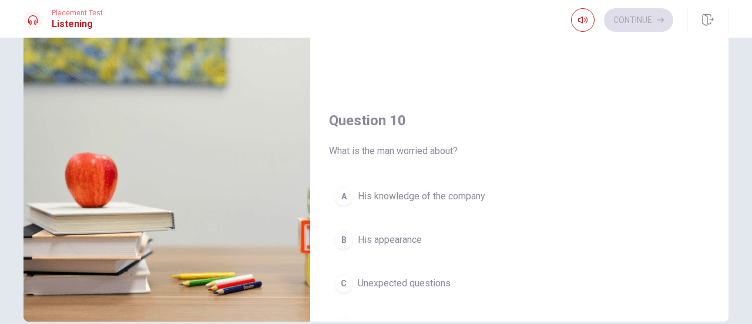
scroll to position [1088, 0]
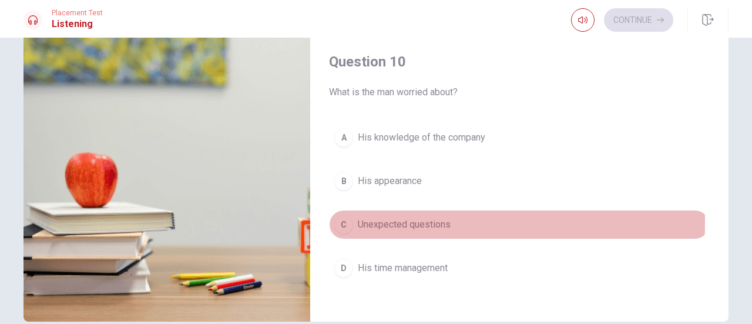
click at [341, 215] on div "C" at bounding box center [343, 224] width 19 height 19
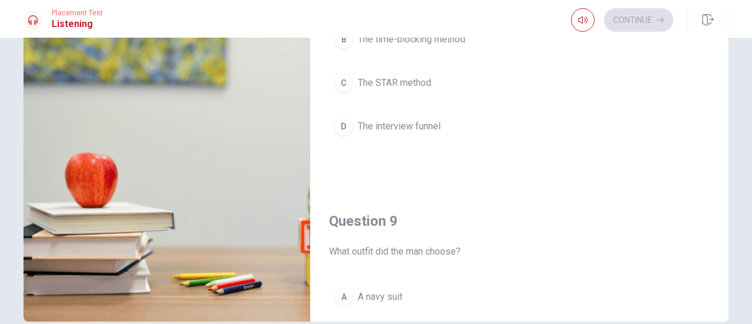
scroll to position [559, 0]
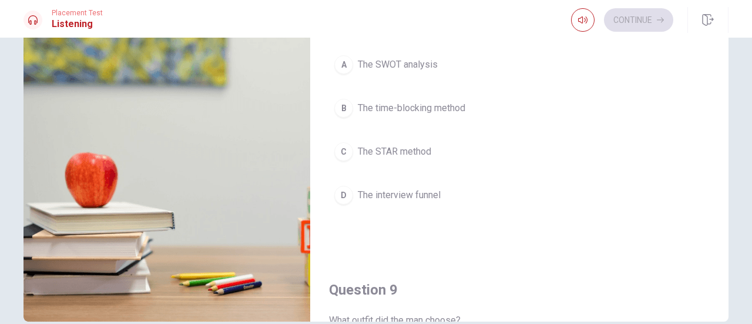
click at [343, 152] on div "C" at bounding box center [343, 151] width 19 height 19
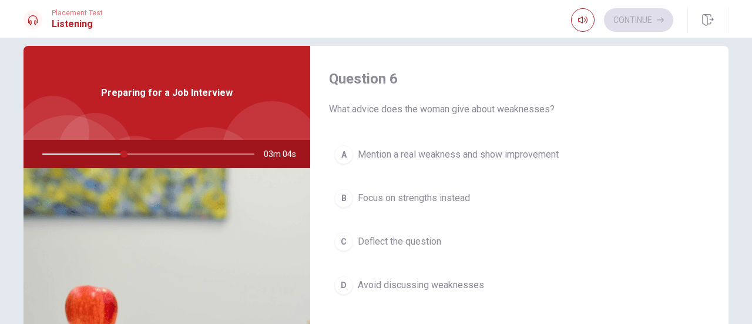
scroll to position [0, 0]
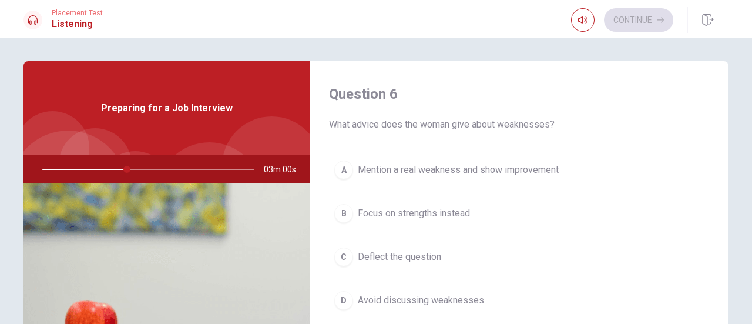
click at [342, 171] on div "A" at bounding box center [343, 169] width 19 height 19
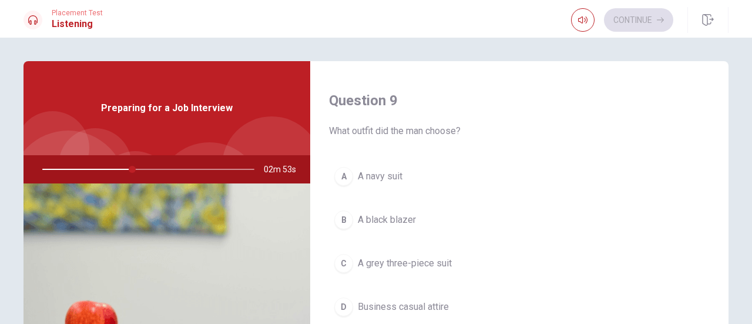
scroll to position [940, 0]
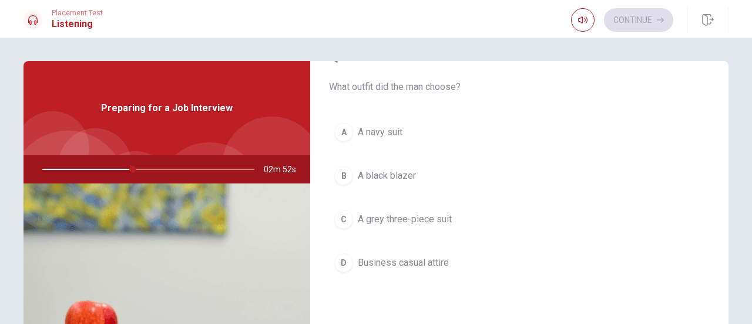
click at [340, 130] on div "A" at bounding box center [343, 132] width 19 height 19
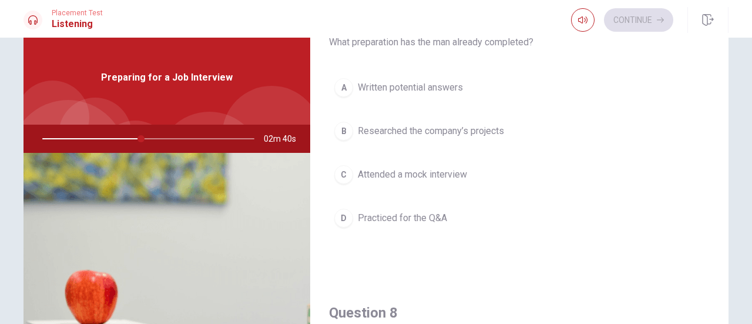
scroll to position [294, 0]
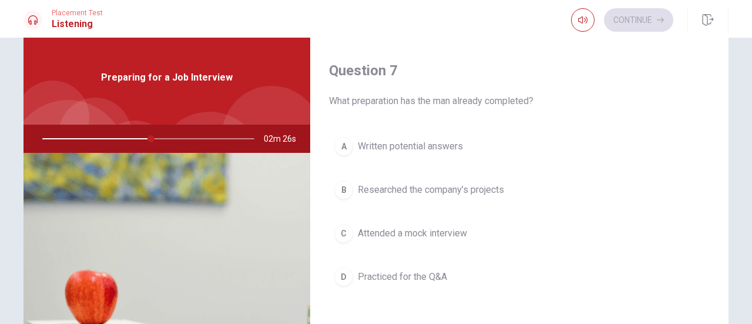
click at [459, 191] on span "Researched the company’s projects" at bounding box center [431, 190] width 146 height 14
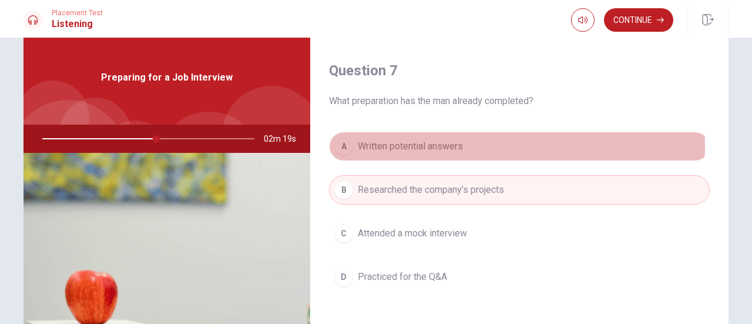
click at [428, 144] on span "Written potential answers" at bounding box center [410, 146] width 105 height 14
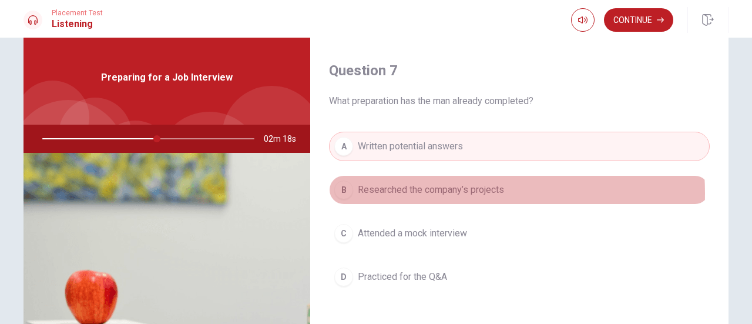
click at [427, 191] on span "Researched the company’s projects" at bounding box center [431, 190] width 146 height 14
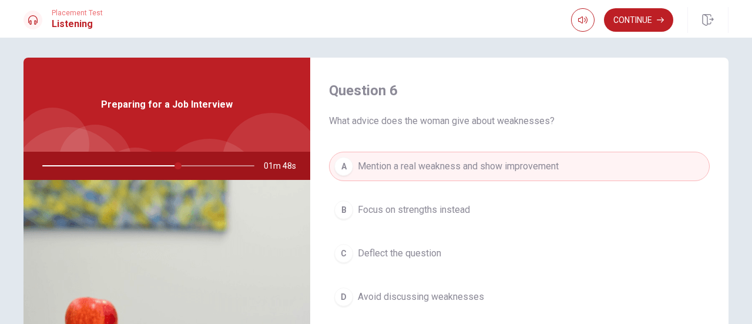
scroll to position [0, 0]
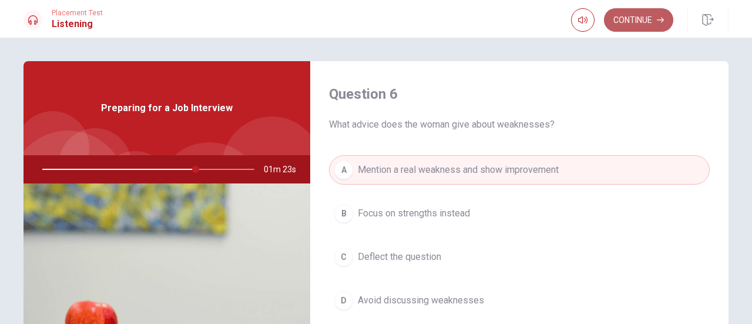
click at [639, 14] on button "Continue" at bounding box center [638, 20] width 69 height 24
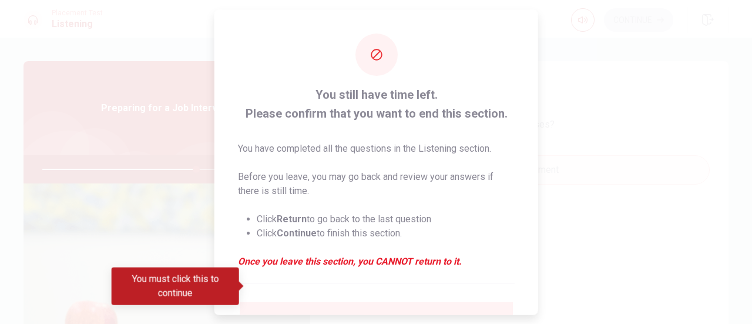
scroll to position [114, 0]
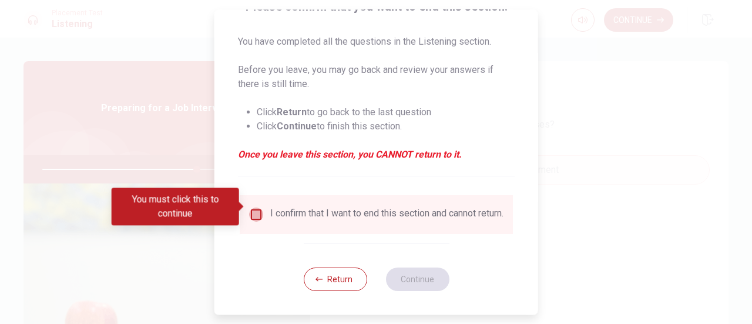
click at [255, 209] on input "You must click this to continue" at bounding box center [256, 214] width 14 height 14
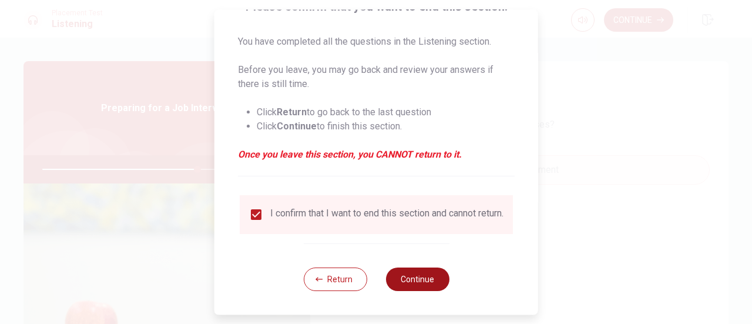
click at [414, 278] on button "Continue" at bounding box center [416, 279] width 63 height 24
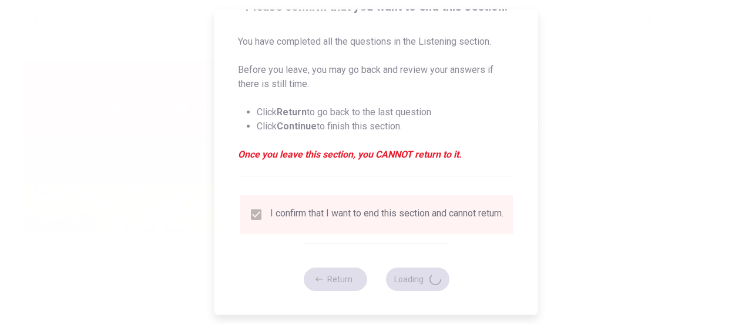
type input "74"
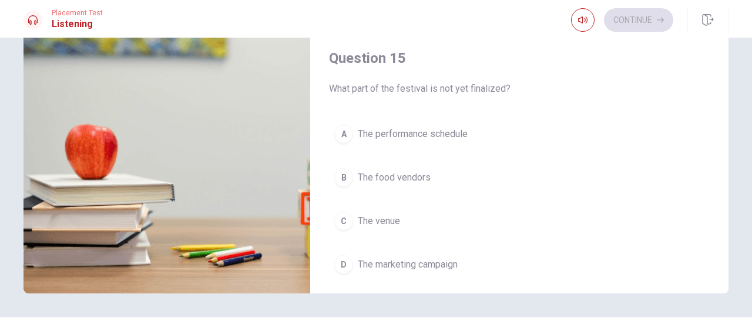
scroll to position [1088, 0]
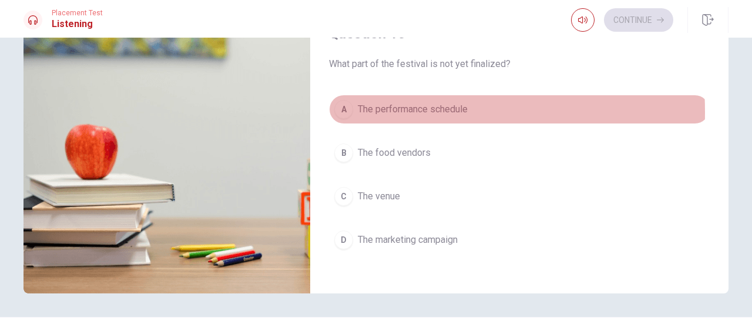
click at [337, 106] on div "A" at bounding box center [343, 109] width 19 height 19
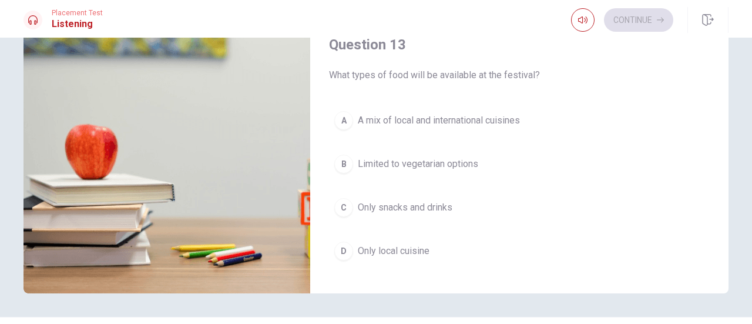
scroll to position [500, 0]
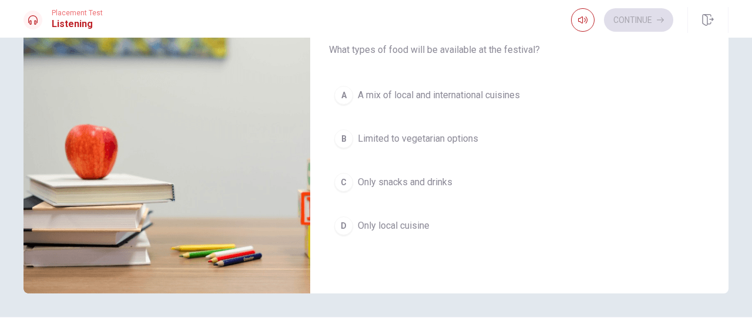
click at [330, 91] on button "A A mix of local and international cuisines" at bounding box center [519, 94] width 381 height 29
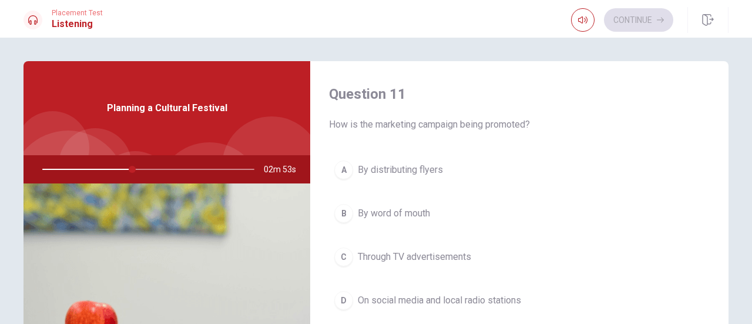
scroll to position [59, 0]
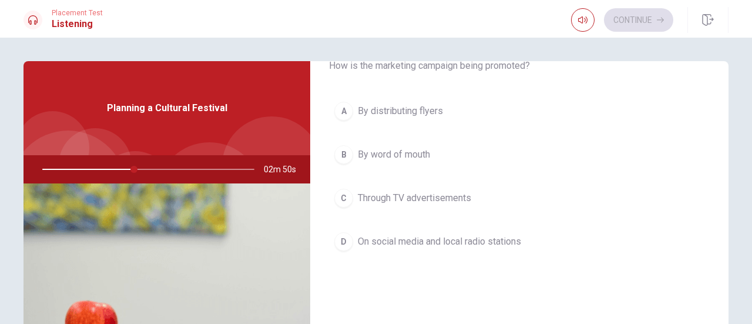
click at [342, 242] on div "D" at bounding box center [343, 241] width 19 height 19
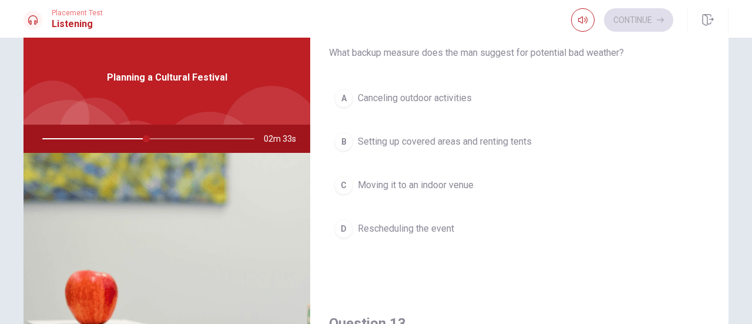
scroll to position [324, 0]
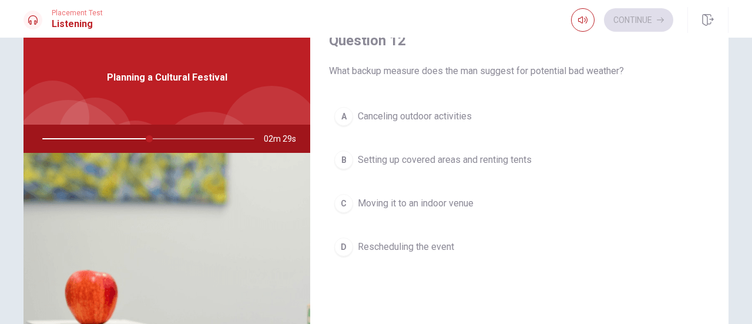
click at [336, 158] on div "B" at bounding box center [343, 159] width 19 height 19
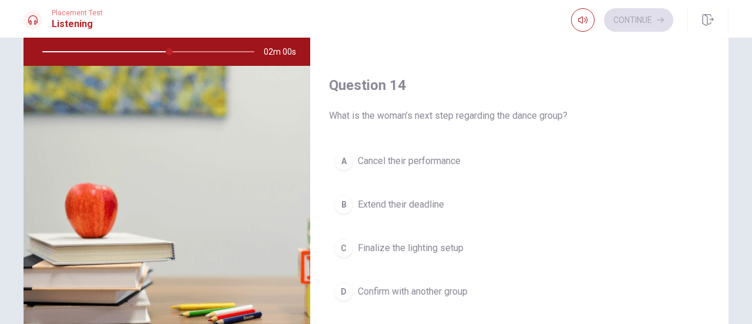
scroll to position [853, 0]
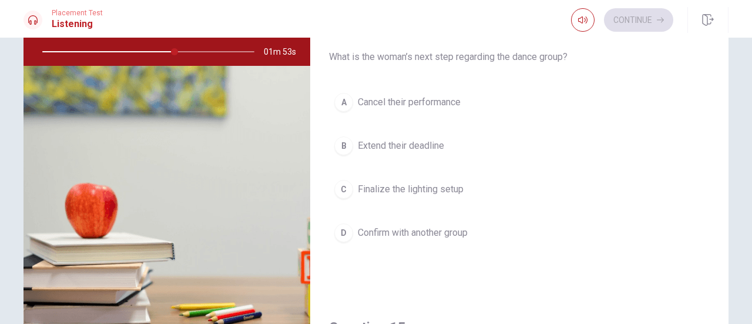
click at [427, 227] on span "Confirm with another group" at bounding box center [413, 233] width 110 height 14
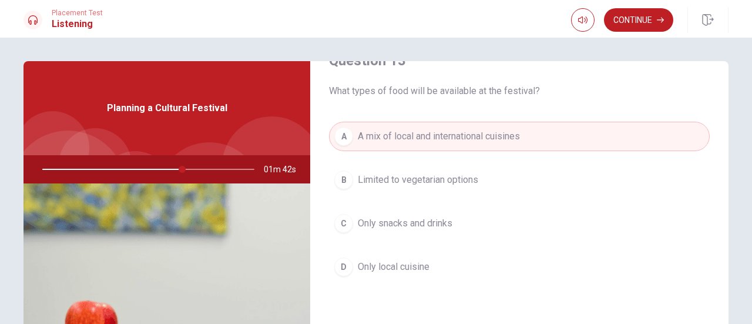
scroll to position [618, 0]
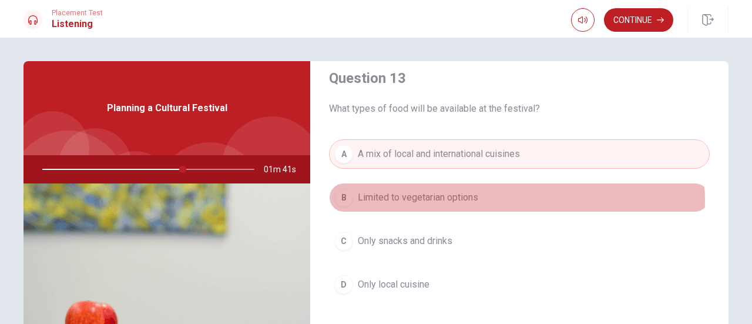
click at [481, 196] on button "B Limited to vegetarian options" at bounding box center [519, 197] width 381 height 29
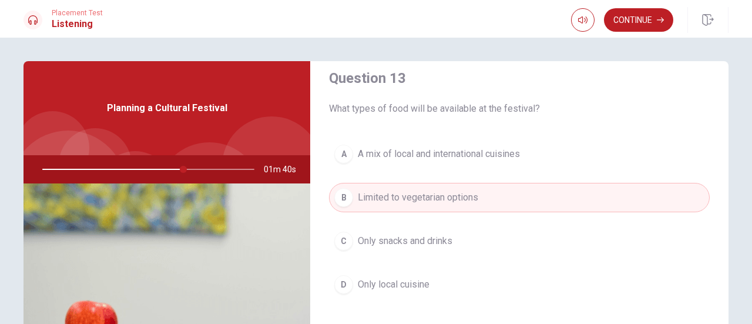
click at [489, 159] on button "A A mix of local and international cuisines" at bounding box center [519, 153] width 381 height 29
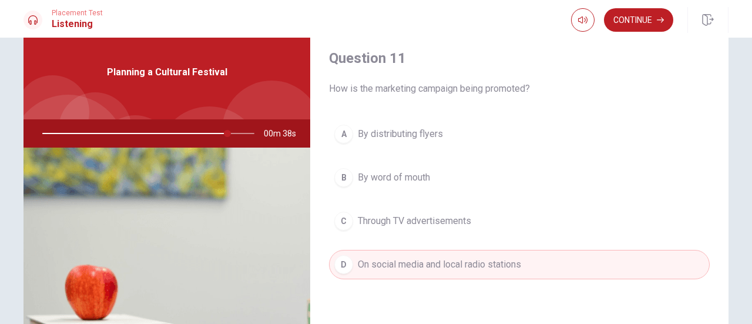
scroll to position [31, 0]
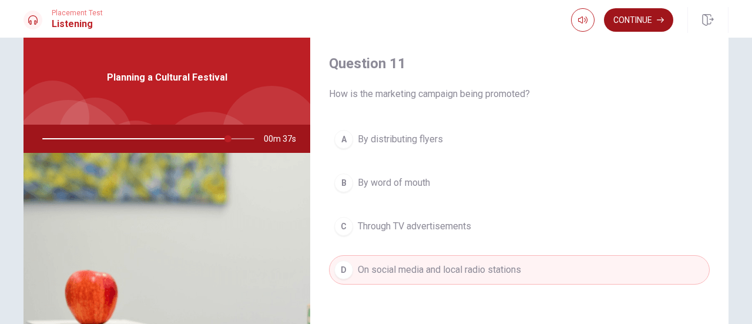
click at [631, 18] on button "Continue" at bounding box center [638, 20] width 69 height 24
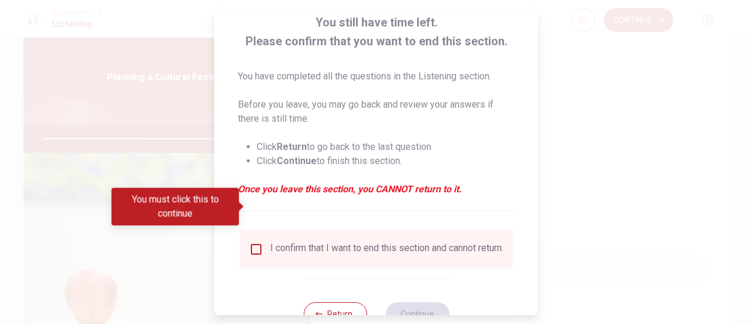
scroll to position [114, 0]
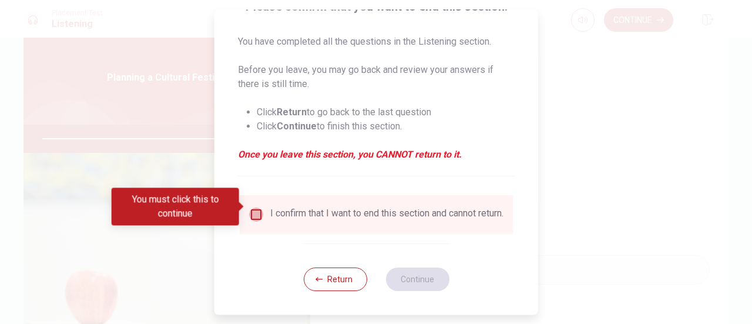
click at [251, 207] on input "You must click this to continue" at bounding box center [256, 214] width 14 height 14
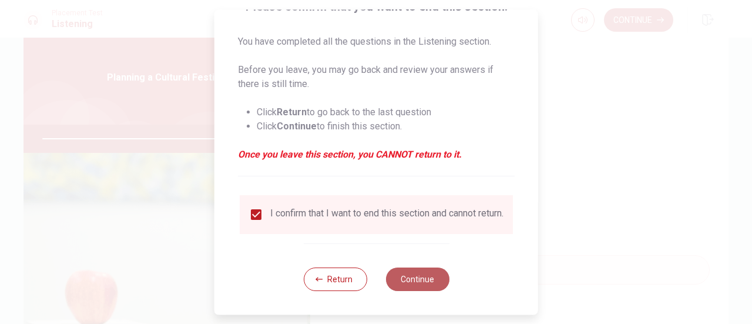
click at [420, 279] on button "Continue" at bounding box center [416, 279] width 63 height 24
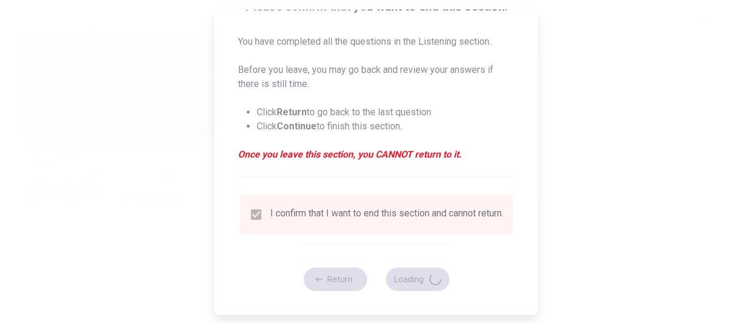
type input "90"
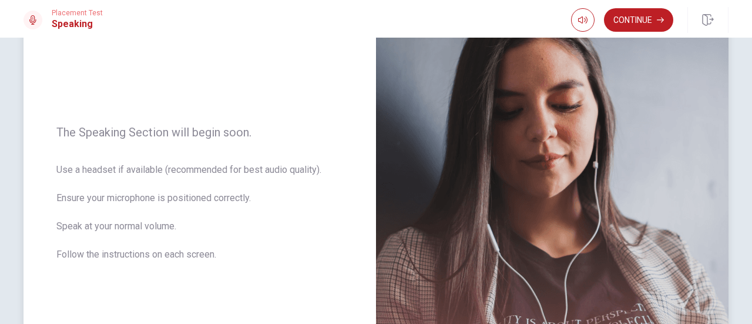
scroll to position [118, 0]
click at [100, 130] on span "The Speaking Section will begin soon." at bounding box center [199, 132] width 287 height 14
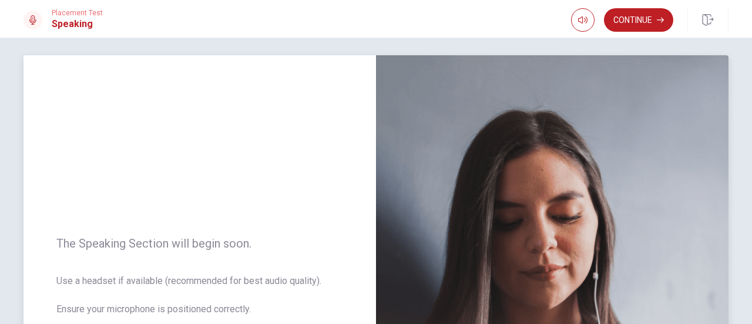
scroll to position [0, 0]
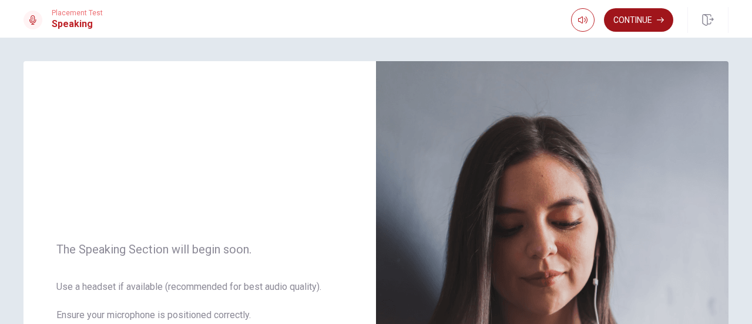
click at [650, 19] on button "Continue" at bounding box center [638, 20] width 69 height 24
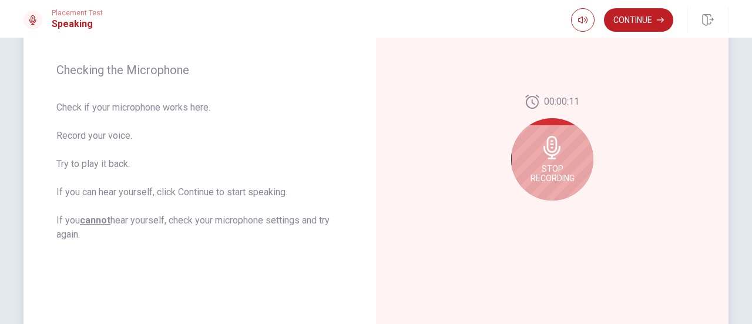
scroll to position [176, 0]
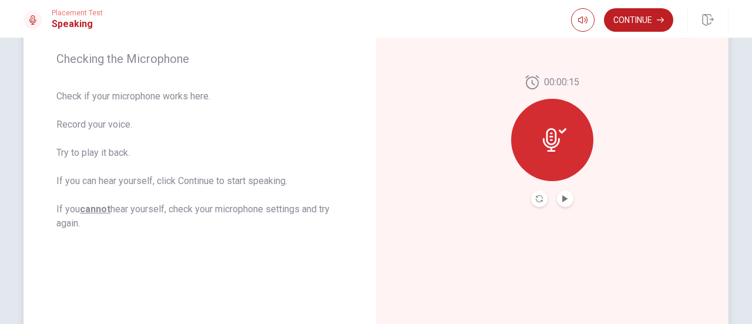
click at [568, 197] on button "Play Audio" at bounding box center [565, 198] width 16 height 16
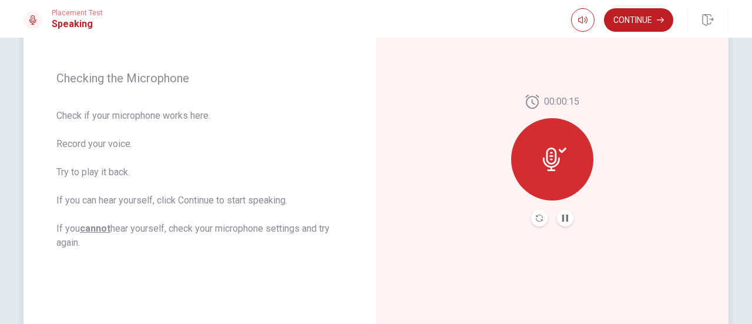
scroll to position [134, 0]
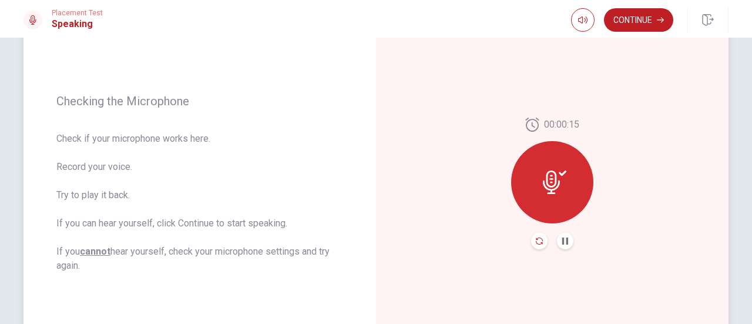
click at [536, 244] on icon "Record Again" at bounding box center [539, 240] width 7 height 7
click at [565, 237] on icon "Play Audio" at bounding box center [565, 240] width 7 height 7
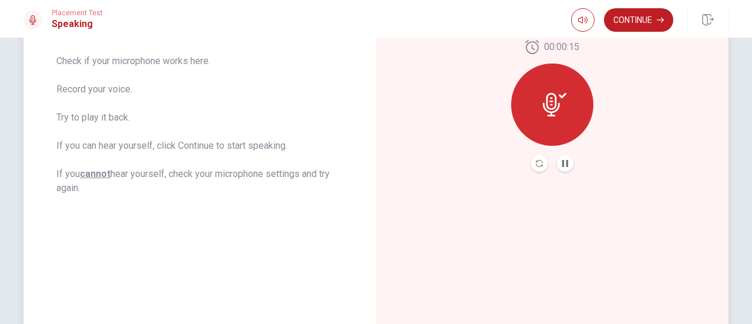
scroll to position [193, 0]
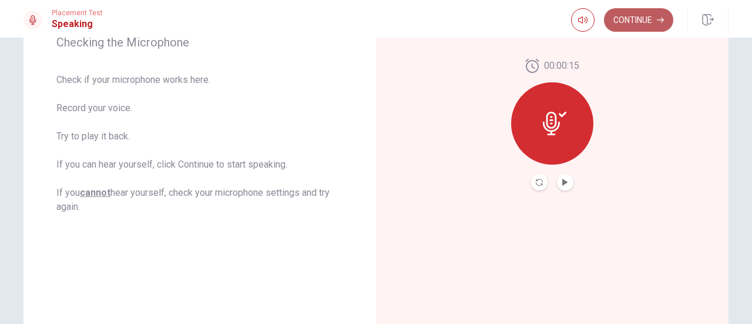
click at [643, 25] on button "Continue" at bounding box center [638, 20] width 69 height 24
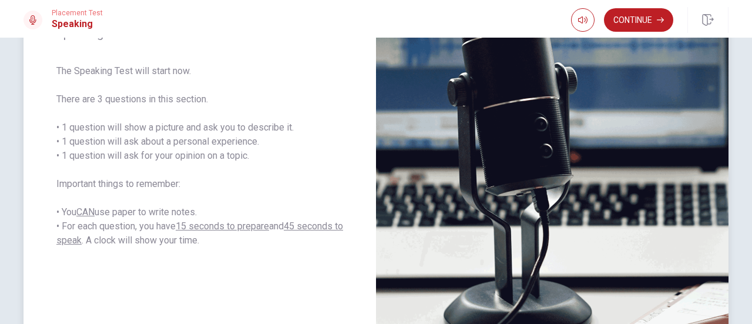
scroll to position [134, 0]
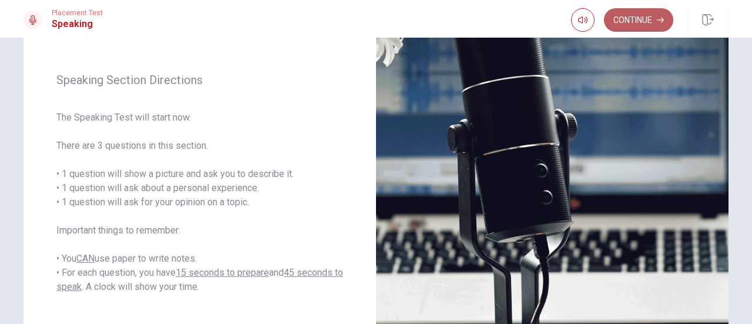
click at [652, 21] on button "Continue" at bounding box center [638, 20] width 69 height 24
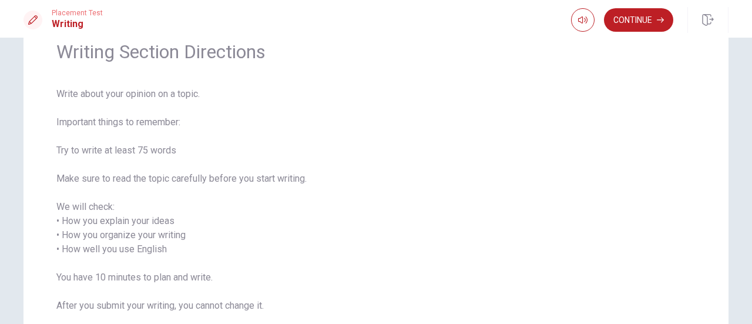
scroll to position [33, 0]
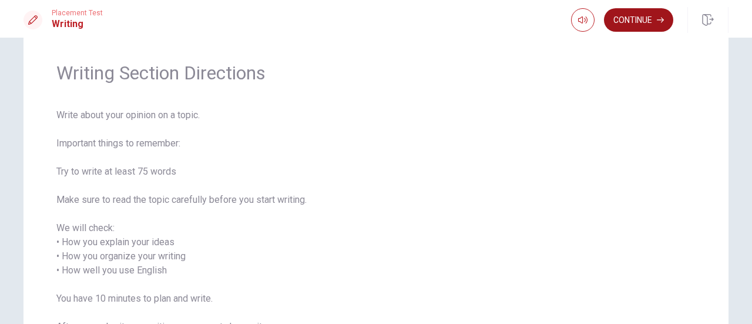
click at [630, 21] on button "Continue" at bounding box center [638, 20] width 69 height 24
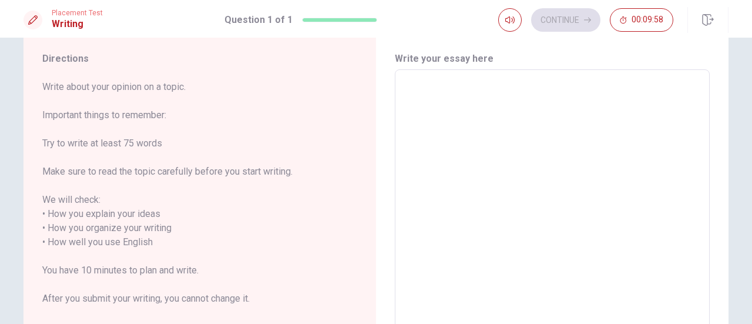
click at [524, 105] on textarea at bounding box center [552, 242] width 298 height 326
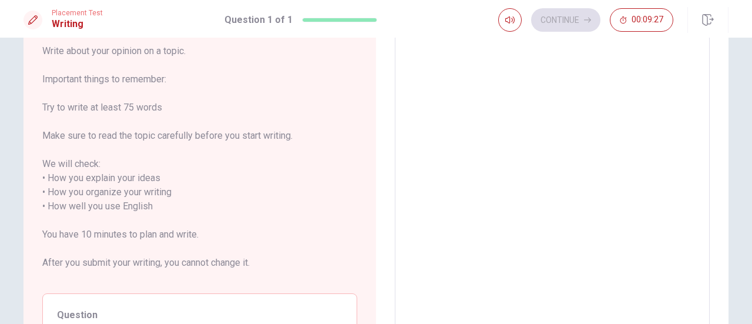
scroll to position [0, 0]
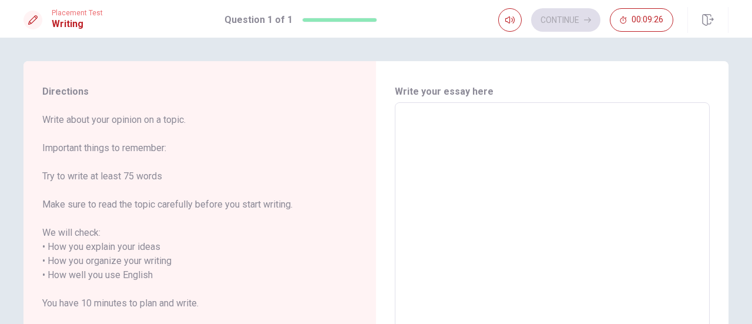
type textarea "T"
type textarea "x"
type textarea "Th"
type textarea "x"
type textarea "The"
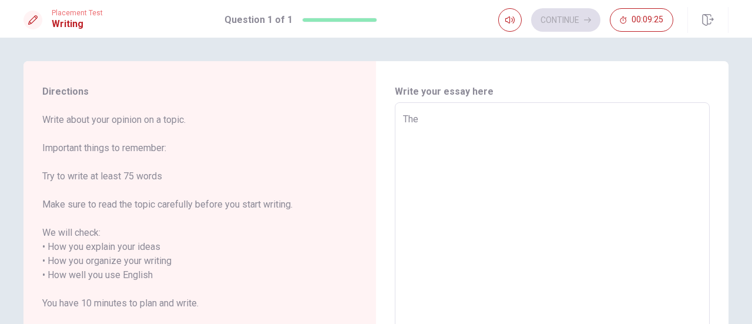
type textarea "x"
type textarea "Ther"
type textarea "x"
type textarea "There"
type textarea "x"
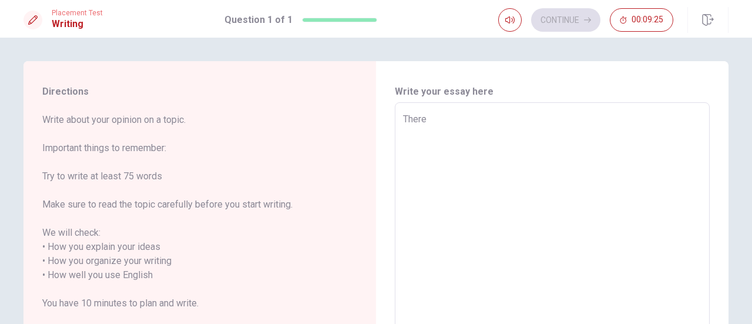
type textarea "There"
type textarea "x"
type textarea "There a"
type textarea "x"
type textarea "There ar"
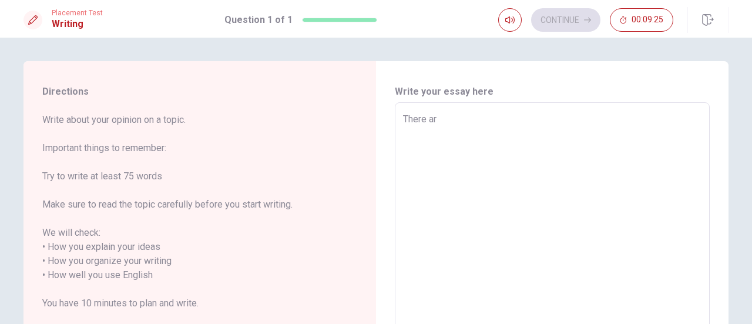
type textarea "x"
type textarea "There are"
type textarea "x"
type textarea "There are"
type textarea "x"
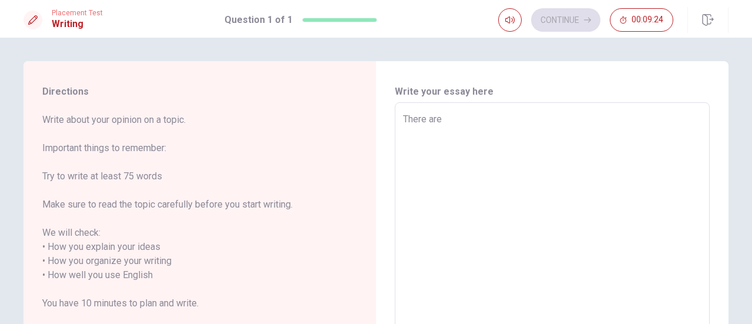
type textarea "There are t"
type textarea "x"
type textarea "There are tw"
type textarea "x"
type textarea "There are two"
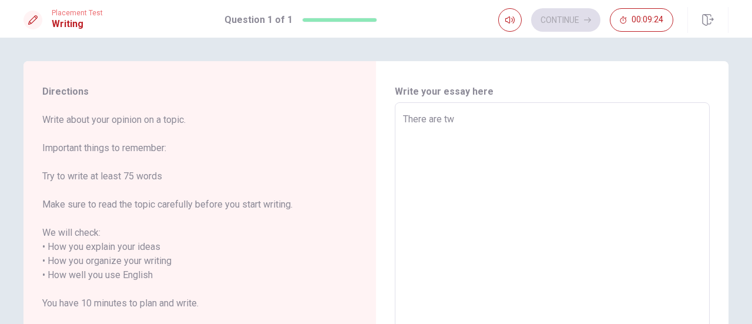
type textarea "x"
type textarea "There are two"
type textarea "x"
type textarea "There are two w"
type textarea "x"
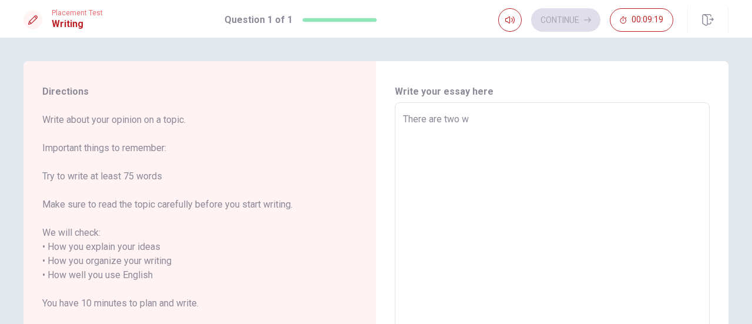
type textarea "There are two wa"
type textarea "x"
type textarea "There are two way"
type textarea "x"
type textarea "There are two ways"
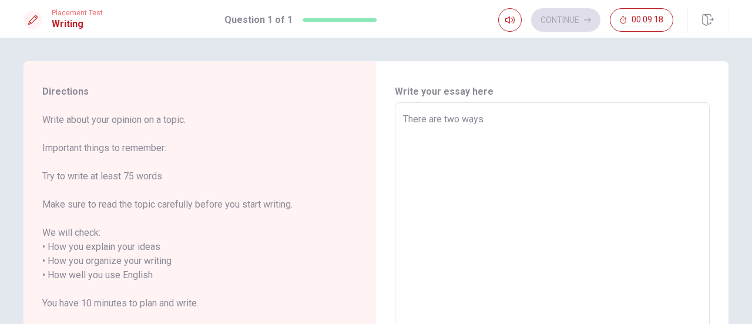
type textarea "x"
type textarea "There are two ways"
type textarea "x"
type textarea "There are two ways t"
type textarea "x"
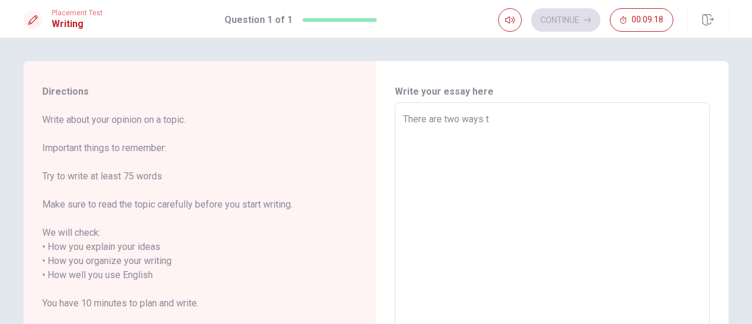
type textarea "There are two ways th"
type textarea "x"
type textarea "There are two ways tha"
type textarea "x"
type textarea "There are two ways that"
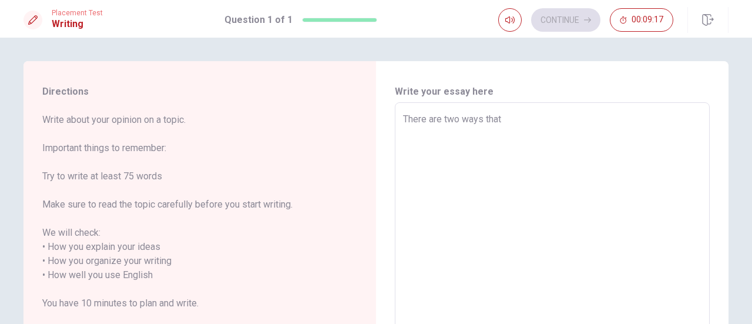
type textarea "x"
type textarea "There are two ways that"
type textarea "x"
type textarea "There are two ways that I"
type textarea "x"
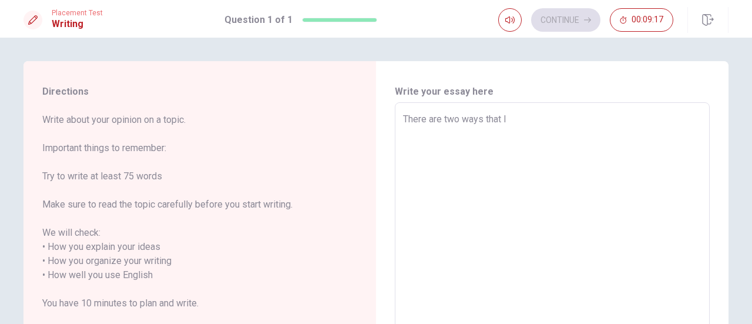
type textarea "There are two ways that I"
type textarea "x"
type textarea "There are two ways that I l"
type textarea "x"
type textarea "There are two ways that I li"
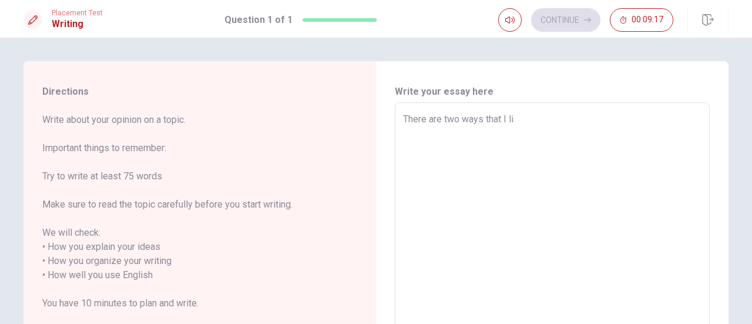
type textarea "x"
type textarea "There are two ways that I lik"
type textarea "x"
type textarea "There are two ways that I like"
type textarea "x"
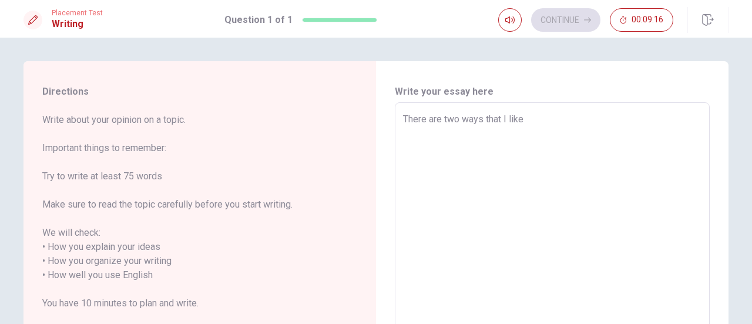
type textarea "There are two ways that I like"
type textarea "x"
type textarea "There are two ways that I like t"
type textarea "x"
type textarea "There are two ways that I like to"
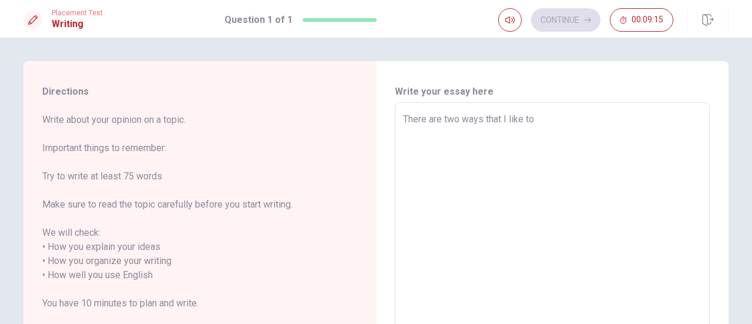
type textarea "x"
type textarea "There are two ways that I like to"
type textarea "x"
type textarea "There are two ways that I like to u"
type textarea "x"
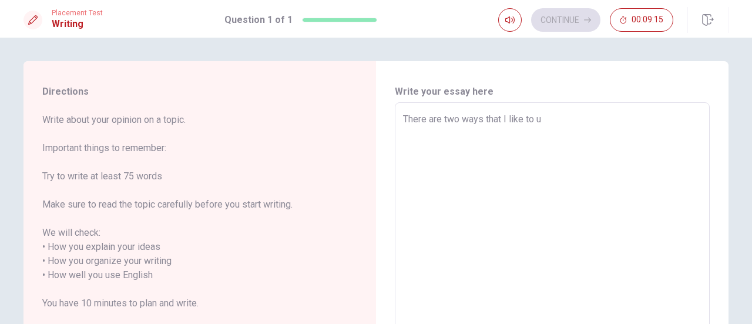
type textarea "There are two ways that I like to us"
type textarea "x"
type textarea "There are two ways that I like to use"
type textarea "x"
type textarea "There are two ways that I like to use"
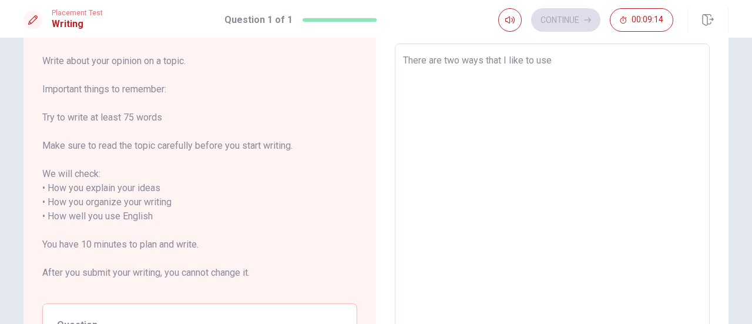
scroll to position [176, 0]
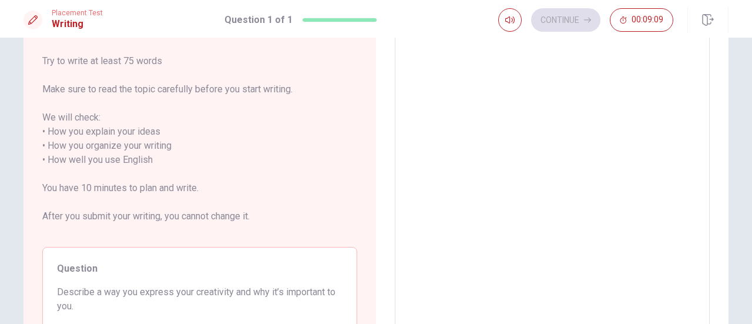
type textarea "x"
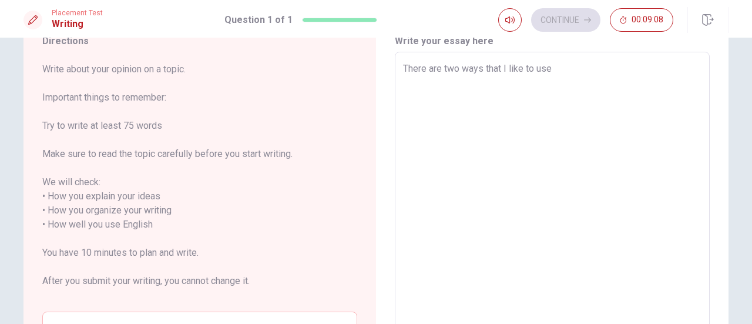
type textarea "There are two ways that I like to use t"
type textarea "x"
type textarea "There are two ways that I like to use to"
type textarea "x"
type textarea "There are two ways that I like to use to"
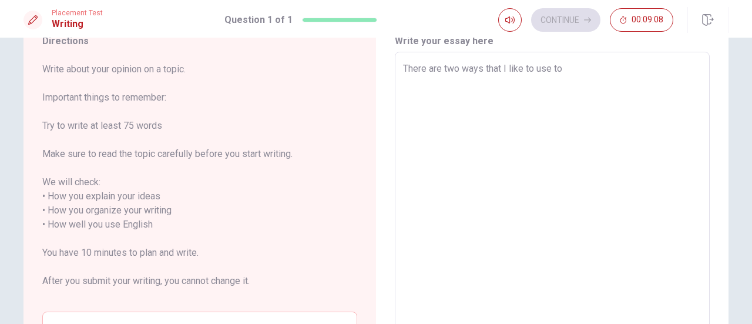
type textarea "x"
type textarea "There are two ways that I like to use to e"
type textarea "x"
type textarea "There are two ways that I like to use to ex"
type textarea "x"
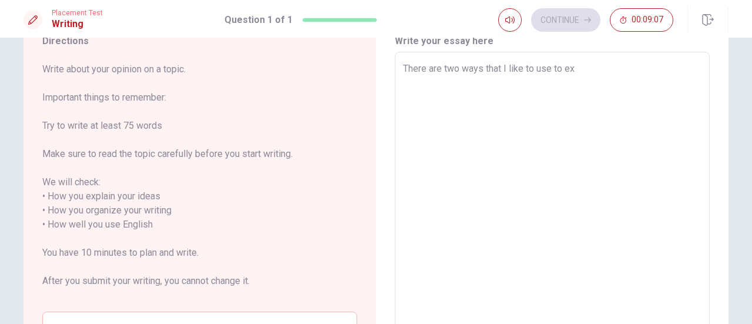
type textarea "There are two ways that I like to use to exp"
type textarea "x"
type textarea "There are two ways that I like to use to expr"
type textarea "x"
type textarea "There are two ways that I like to use to expre"
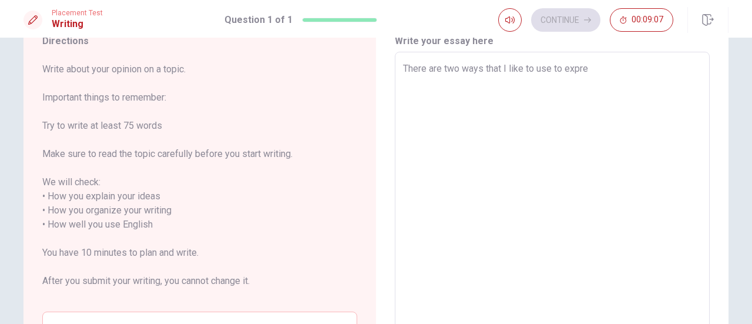
type textarea "x"
type textarea "There are two ways that I like to use to expres"
type textarea "x"
type textarea "There are two ways that I like to use to express"
type textarea "x"
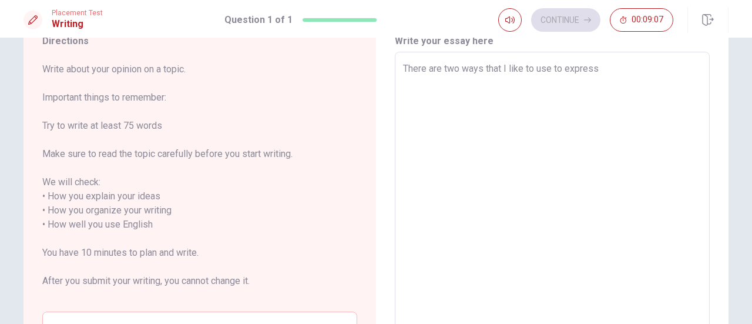
type textarea "There are two ways that I like to use to express"
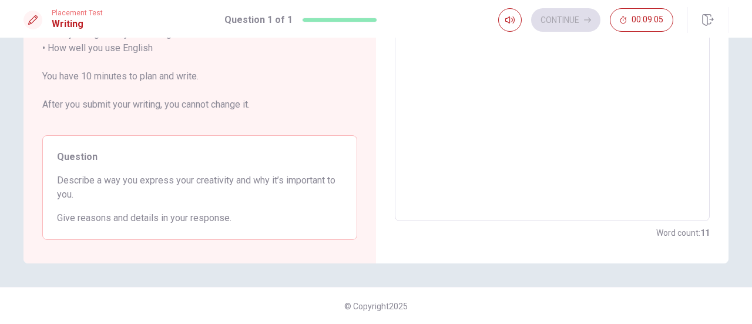
scroll to position [7, 0]
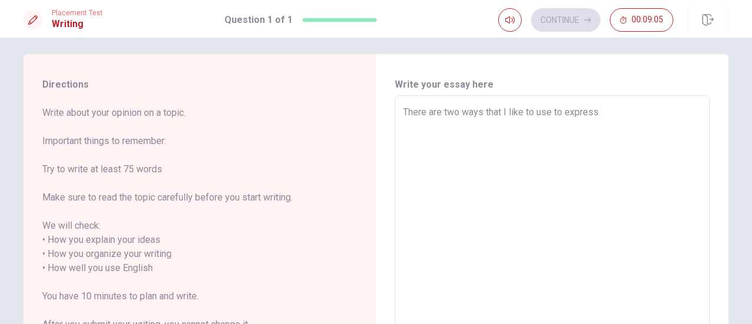
type textarea "x"
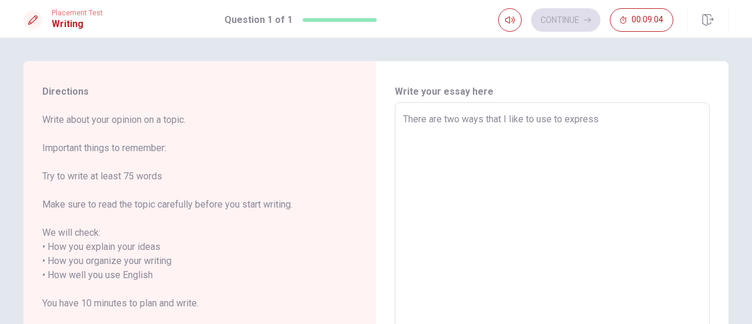
type textarea "There are two ways that I like to use to express m"
type textarea "x"
type textarea "There are two ways that I like to use to express my"
type textarea "x"
type textarea "There are two ways that I like to use to express my"
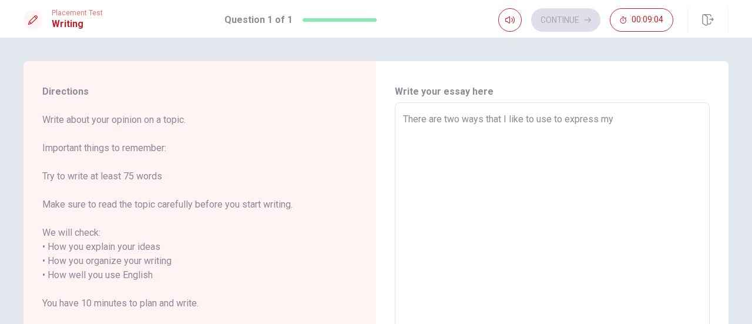
type textarea "x"
type textarea "There are two ways that I like to use to express my c"
type textarea "x"
type textarea "There are two ways that I like to use to express my cr"
type textarea "x"
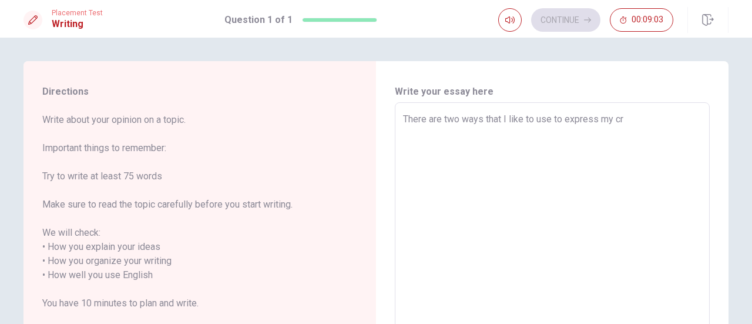
type textarea "There are two ways that I like to use to express my cre"
type textarea "x"
type textarea "There are two ways that I like to use to express my crea"
type textarea "x"
type textarea "There are two ways that I like to use to express my creat"
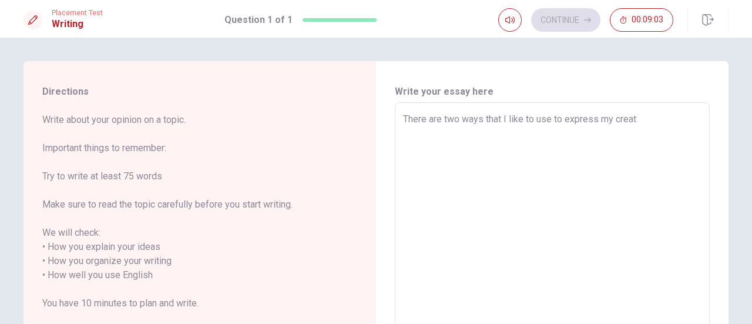
type textarea "x"
type textarea "There are two ways that I like to use to express my creati"
type textarea "x"
type textarea "There are two ways that I like to use to express my creativ"
type textarea "x"
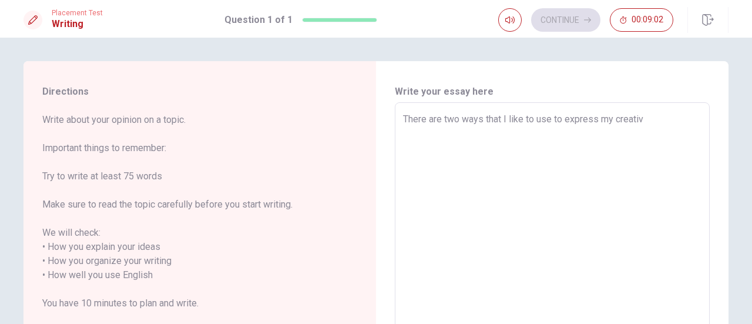
type textarea "There are two ways that I like to use to express my creativi"
type textarea "x"
type textarea "There are two ways that I like to use to express my creativit"
type textarea "x"
type textarea "There are two ways that I like to use to express my creativity"
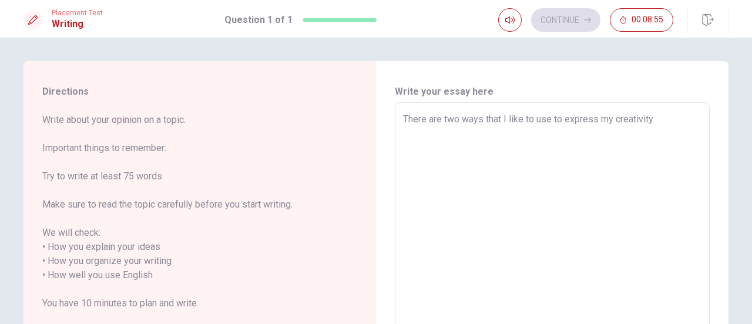
type textarea "x"
type textarea "There are two ways that I like to use to express my creativity:"
type textarea "x"
type textarea "There are two ways that I like to use to express my creativity"
type textarea "x"
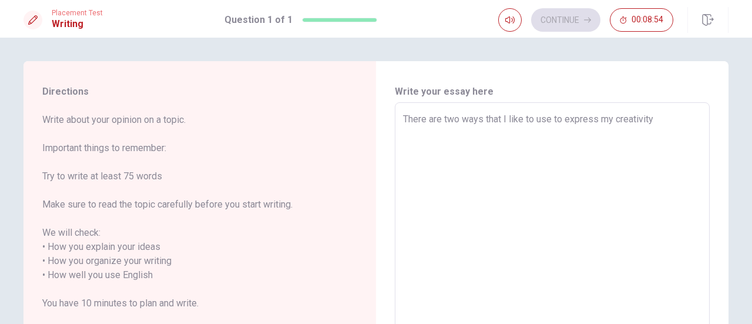
type textarea "There are two ways that I like to use to express my creativity"
type textarea "x"
type textarea "There are two ways that I like to use to express my creativity -"
type textarea "x"
type textarea "There are two ways that I like to use to express my creativity -"
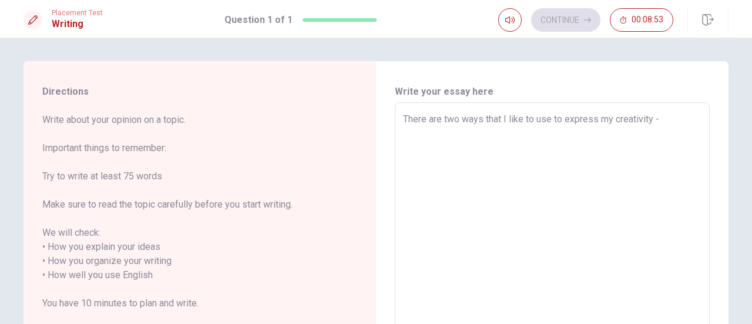
type textarea "x"
type textarea "There are two ways that I like to use to express my creativity -"
type textarea "x"
type textarea "There are two ways that I like to use to express my creativity"
type textarea "x"
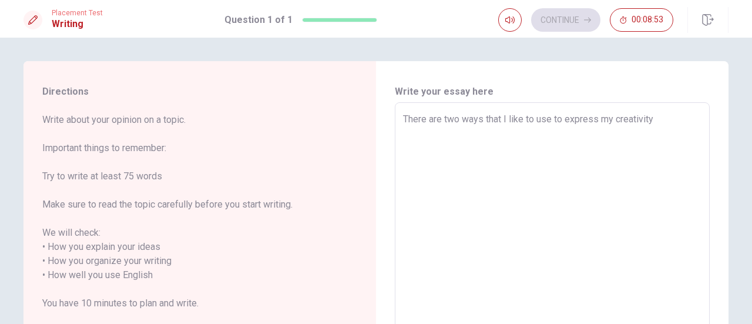
type textarea "There are two ways that I like to use to express my creativity"
type textarea "x"
type textarea "There are two ways that I like to use to express my creativity,"
type textarea "x"
type textarea "There are two ways that I like to use to express my creativity,"
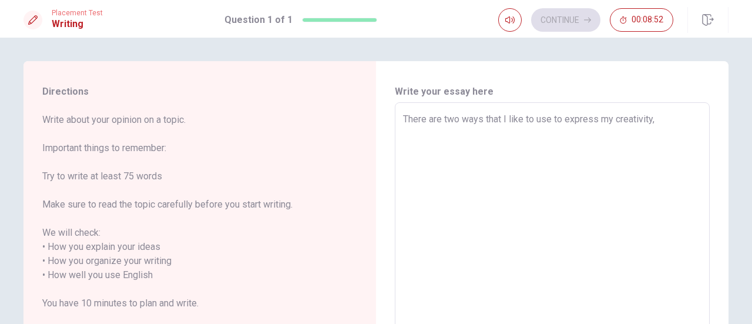
type textarea "x"
type textarea "There are two ways that I like to use to express my creativity, o"
type textarea "x"
type textarea "There are two ways that I like to use to express my creativity, on"
type textarea "x"
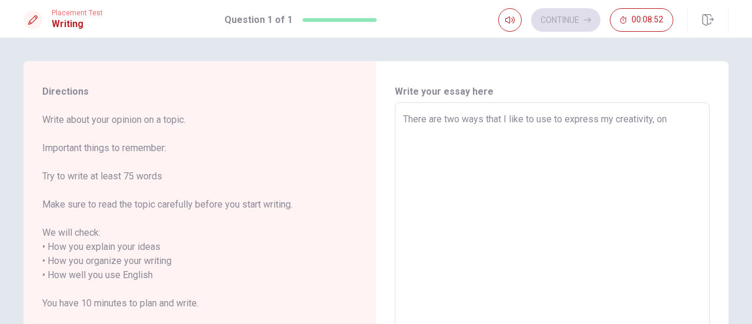
type textarea "There are two ways that I like to use to express my creativity, one"
type textarea "x"
type textarea "There are two ways that I like to use to express my creativity, one"
type textarea "x"
type textarea "There are two ways that I like to use to express my creativity, one o"
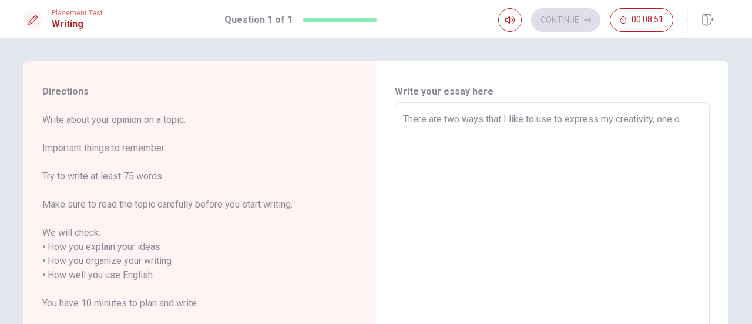
type textarea "x"
type textarea "There are two ways that I like to use to express my creativity, one of"
type textarea "x"
type textarea "There are two ways that I like to use to express my creativity, one of"
type textarea "x"
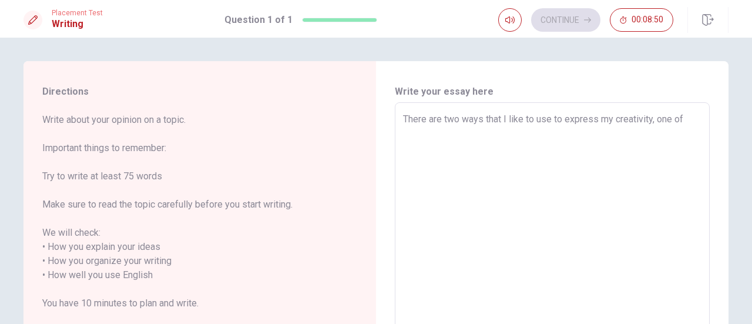
type textarea "There are two ways that I like to use to express my creativity, one of t"
type textarea "x"
type textarea "There are two ways that I like to use to express my creativity, one of th"
type textarea "x"
type textarea "There are two ways that I like to use to express my creativity, one of the"
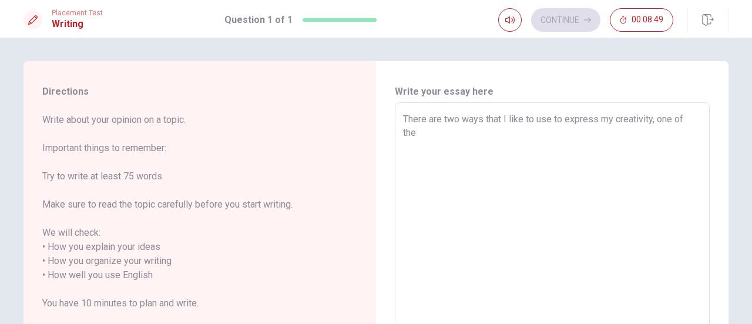
type textarea "x"
type textarea "There are two ways that I like to use to express my creativity, one of them"
type textarea "x"
type textarea "There are two ways that I like to use to express my creativity, one of them"
type textarea "x"
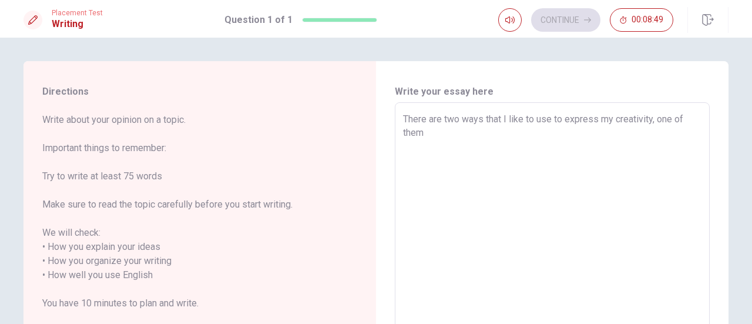
type textarea "There are two ways that I like to use to express my creativity, one of them i"
type textarea "x"
type textarea "There are two ways that I like to use to express my creativity, one of them is"
type textarea "x"
type textarea "There are two ways that I like to use to express my creativity, one of them is"
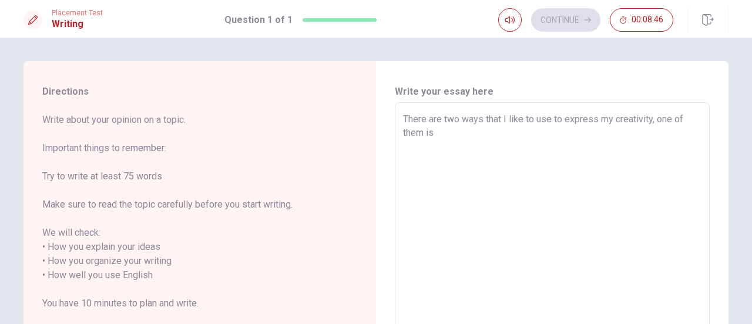
type textarea "x"
type textarea "There are two ways that I like to use to express my creativity, one of them is"
type textarea "x"
type textarea "There are two ways that I like to use to express my creativity, one of them i"
type textarea "x"
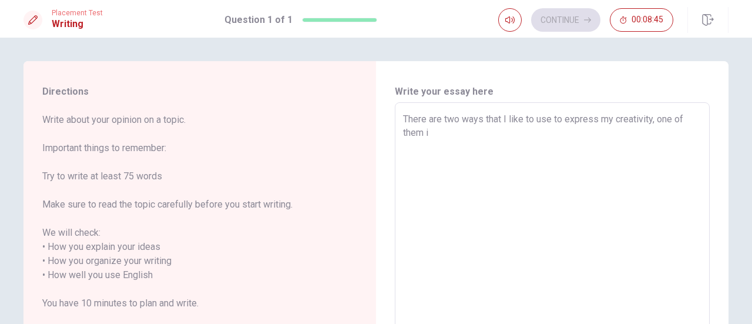
type textarea "There are two ways that I like to use to express my creativity, one of them"
type textarea "x"
type textarea "There are two ways that I like to use to express my creativity, one of them"
type textarea "x"
type textarea "There are two ways that I like to use to express my creativity, one of the"
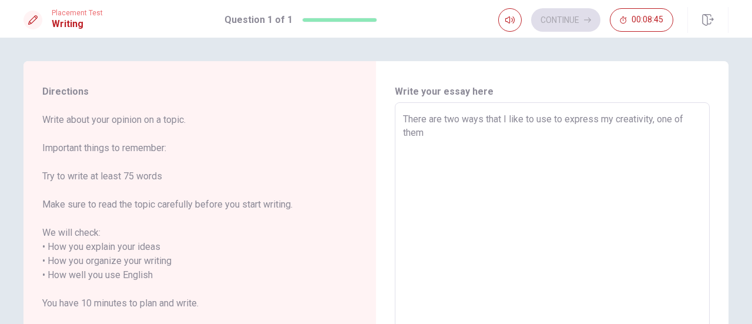
type textarea "x"
type textarea "There are two ways that I like to use to express my creativity, one of th"
type textarea "x"
type textarea "There are two ways that I like to use to express my creativity, one of t"
type textarea "x"
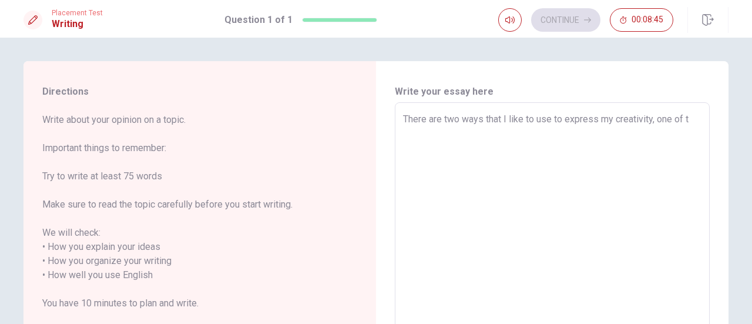
type textarea "There are two ways that I like to use to express my creativity, one of"
type textarea "x"
type textarea "There are two ways that I like to use to express my creativity, one of"
type textarea "x"
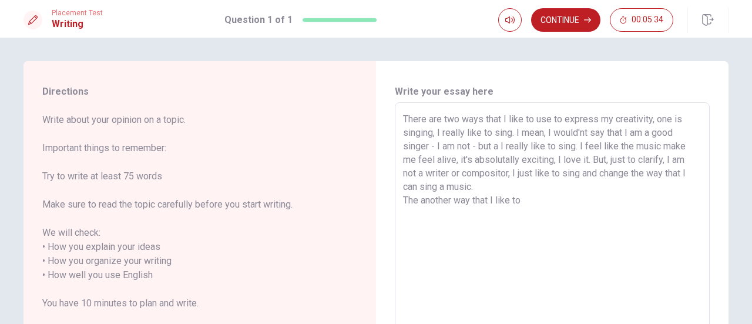
drag, startPoint x: 652, startPoint y: 118, endPoint x: 523, endPoint y: 117, distance: 129.3
click at [523, 117] on textarea "There are two ways that I like to use to express my creativity, one is singing,…" at bounding box center [552, 275] width 298 height 326
click at [543, 197] on textarea "There are two ways that I like to use to express my creativity, one is singing,…" at bounding box center [552, 275] width 298 height 326
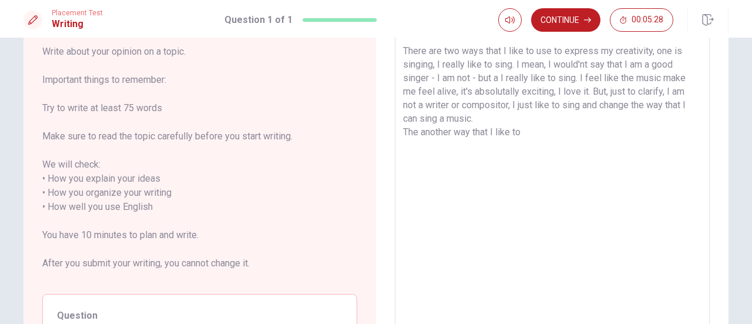
scroll to position [51, 0]
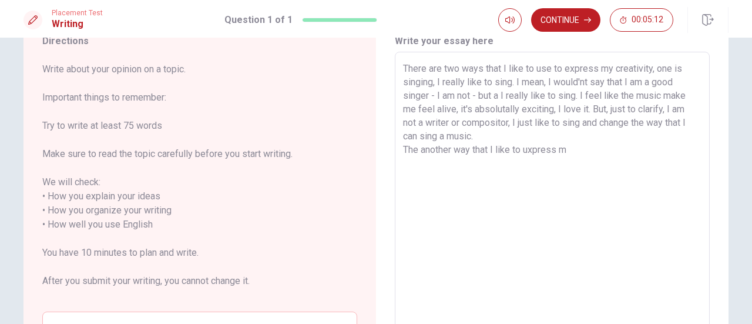
click at [526, 154] on textarea "There are two ways that I like to use to express my creativity, one is singing,…" at bounding box center [552, 225] width 298 height 326
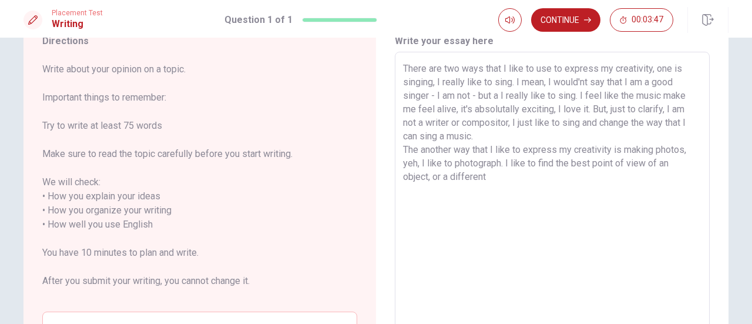
click at [654, 162] on textarea "There are two ways that I like to use to express my creativity, one is singing,…" at bounding box center [552, 225] width 298 height 326
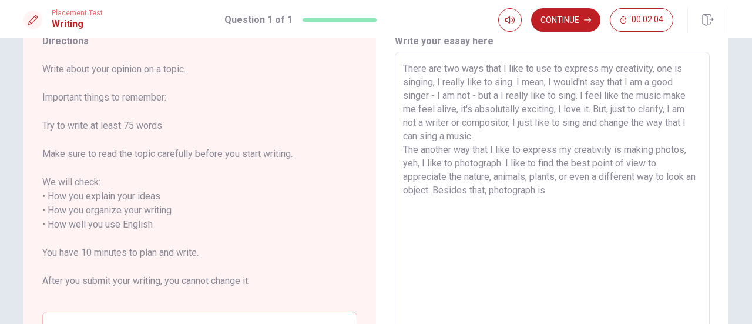
click at [639, 148] on textarea "There are two ways that I like to use to express my creativity, one is singing,…" at bounding box center [552, 225] width 298 height 326
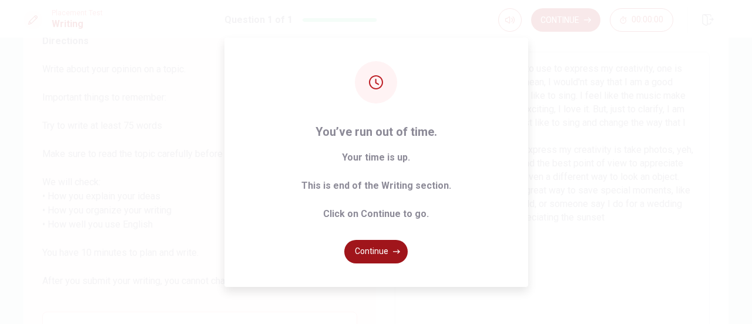
click at [390, 252] on button "Continue" at bounding box center [375, 252] width 63 height 24
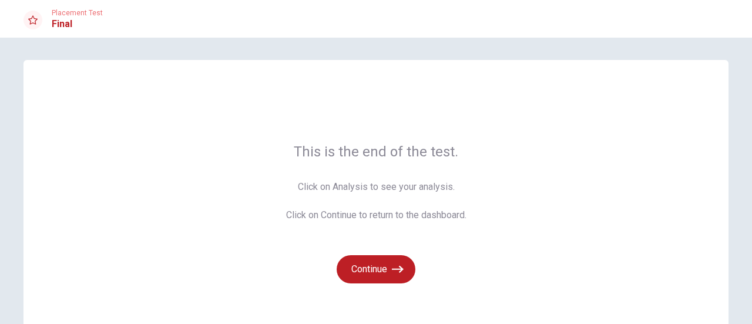
scroll to position [0, 0]
click at [412, 146] on span "This is the end of the test." at bounding box center [376, 152] width 180 height 19
click at [319, 175] on div "This is the end of the test. Click on Analysis to see your analysis. Click on C…" at bounding box center [376, 213] width 180 height 141
click at [319, 193] on span "Click on Analysis to see your analysis. Click on Continue to return to the dash…" at bounding box center [376, 202] width 180 height 42
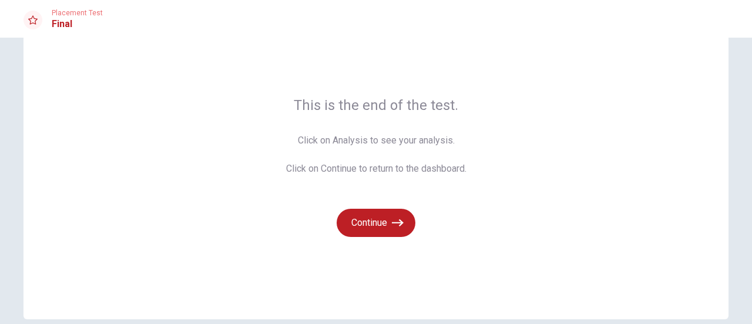
scroll to position [103, 0]
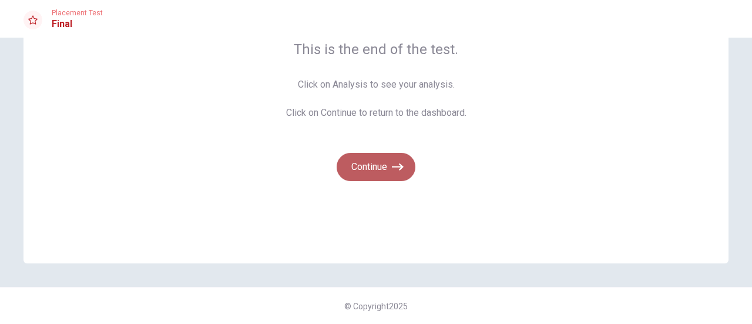
click at [396, 169] on icon "button" at bounding box center [398, 167] width 12 height 12
